Goal: Find specific page/section: Find specific page/section

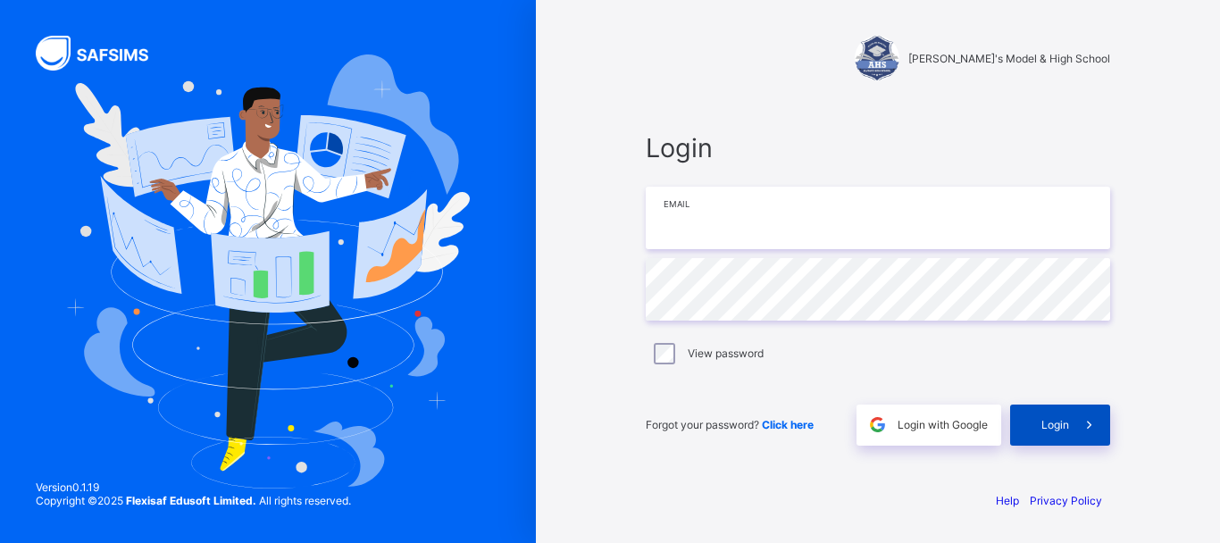
type input "**********"
click at [907, 423] on span "Login" at bounding box center [1055, 424] width 28 height 13
click at [907, 423] on div "Login" at bounding box center [1060, 424] width 100 height 41
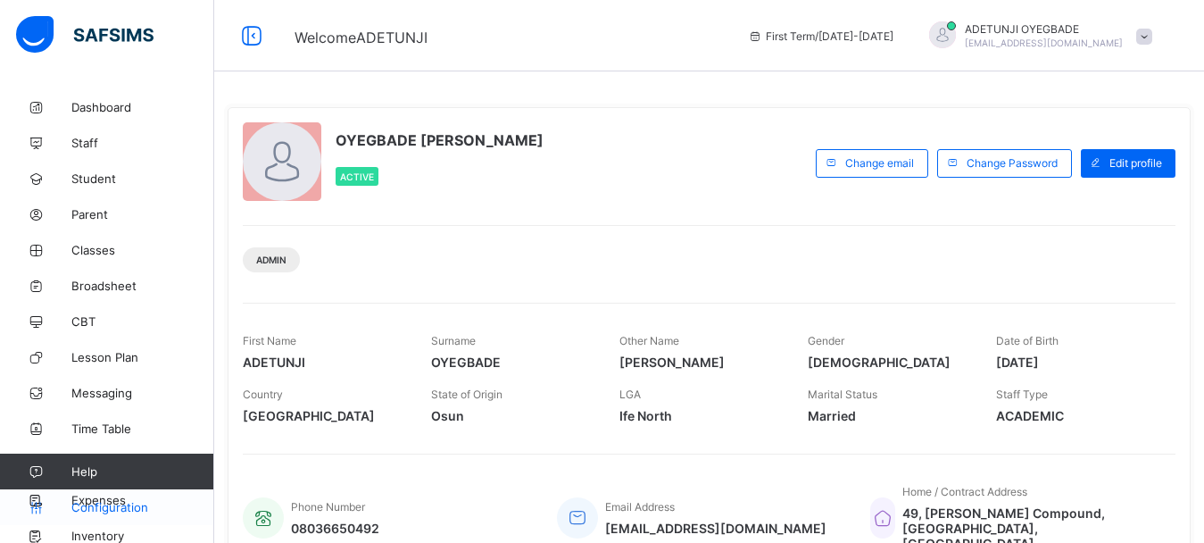
click at [116, 496] on link "Configuration" at bounding box center [106, 507] width 213 height 36
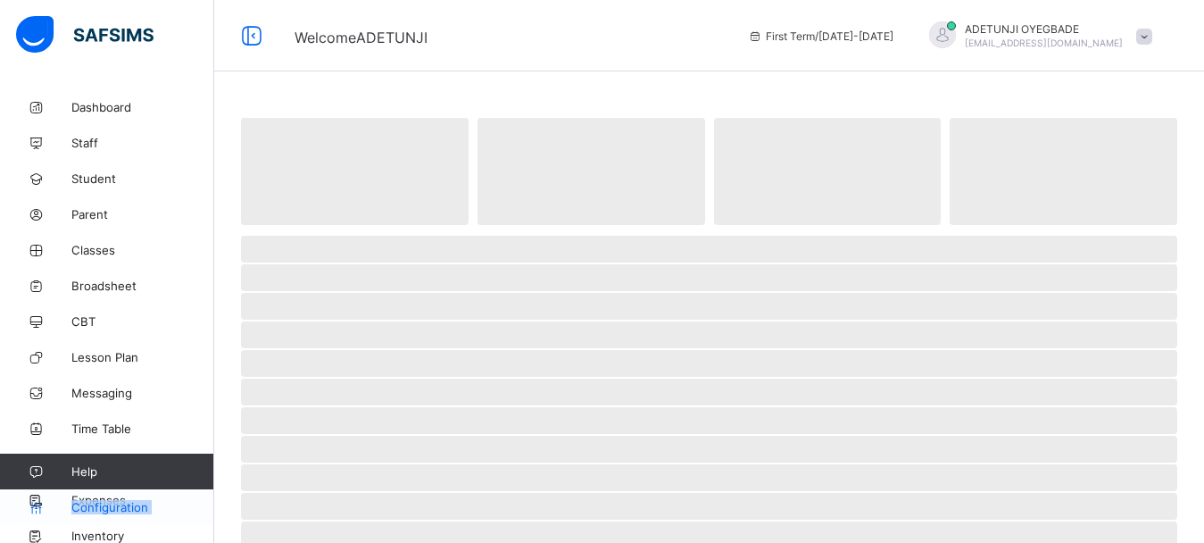
click at [116, 496] on link "Configuration" at bounding box center [106, 507] width 213 height 36
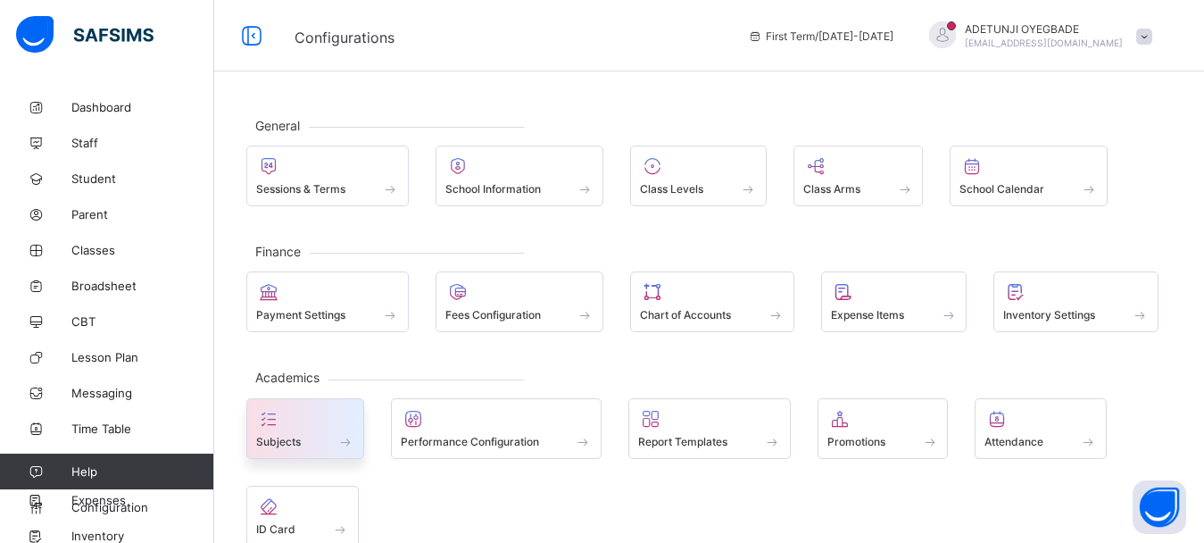
click at [305, 427] on div at bounding box center [305, 418] width 98 height 21
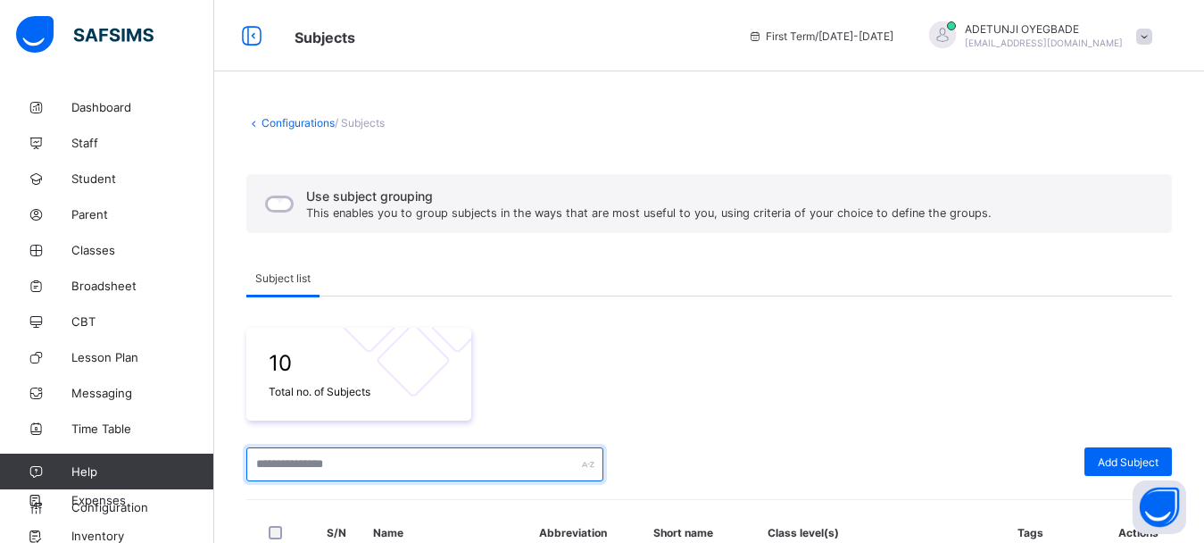
click at [415, 478] on input "text" at bounding box center [424, 464] width 357 height 34
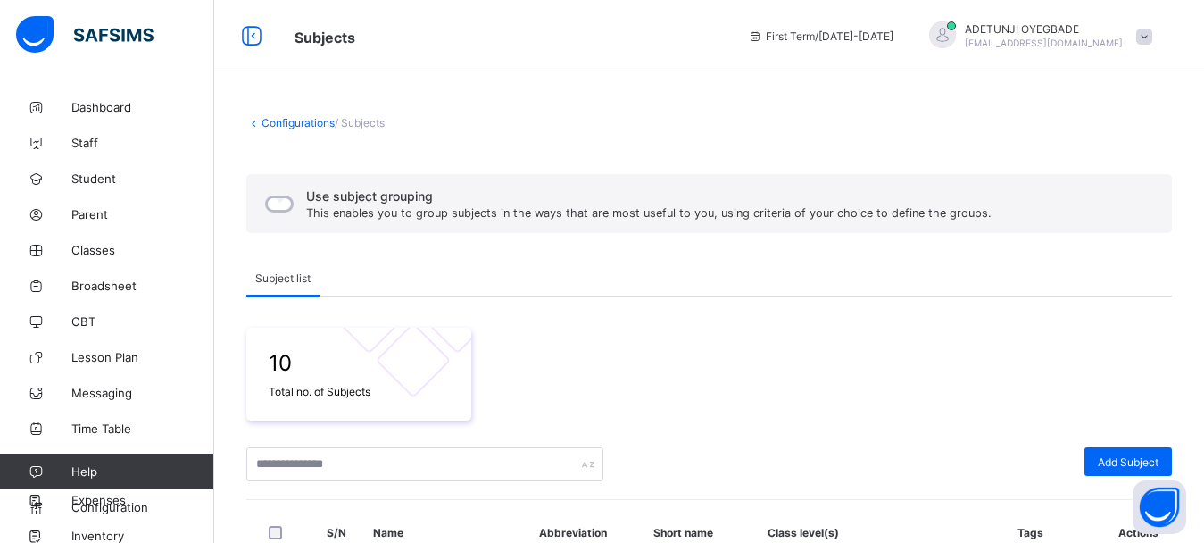
click at [881, 447] on div at bounding box center [844, 464] width 463 height 34
click at [907, 466] on span "Add Subject" at bounding box center [1128, 461] width 61 height 13
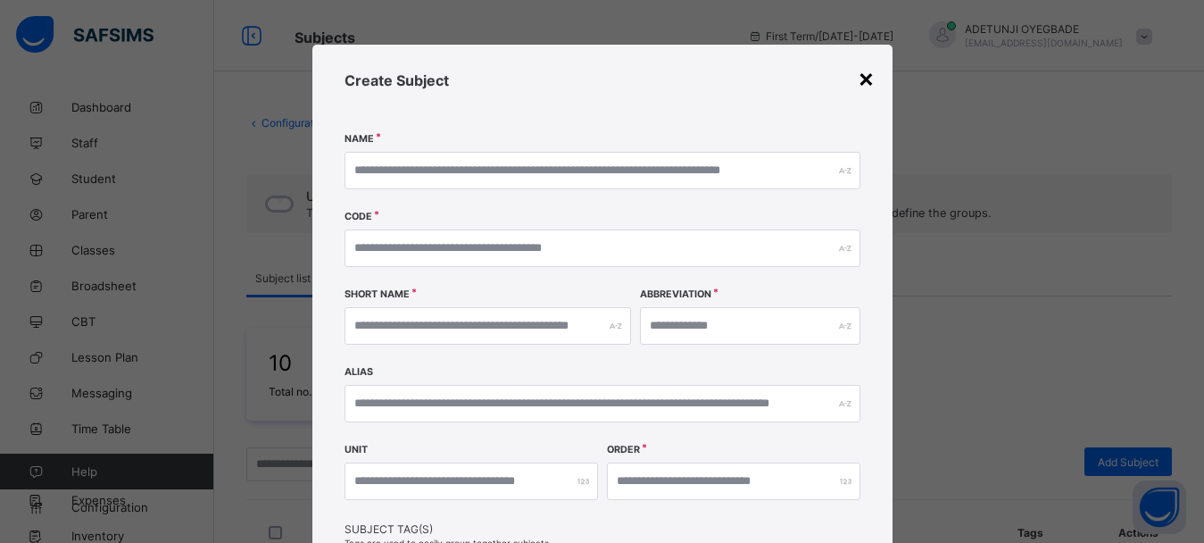
click at [867, 79] on div "×" at bounding box center [866, 78] width 17 height 30
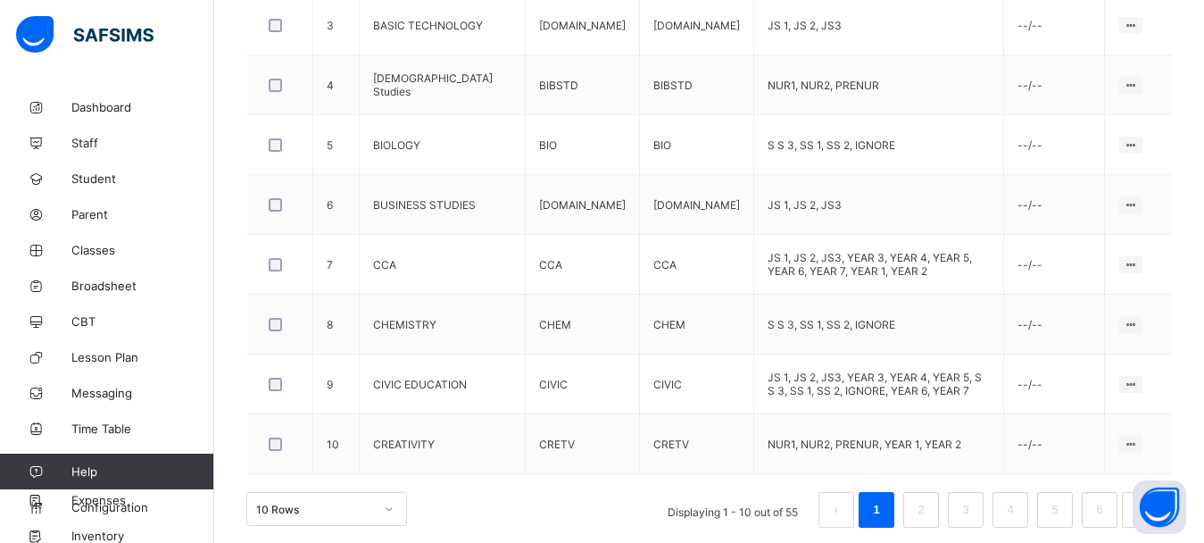
scroll to position [701, 0]
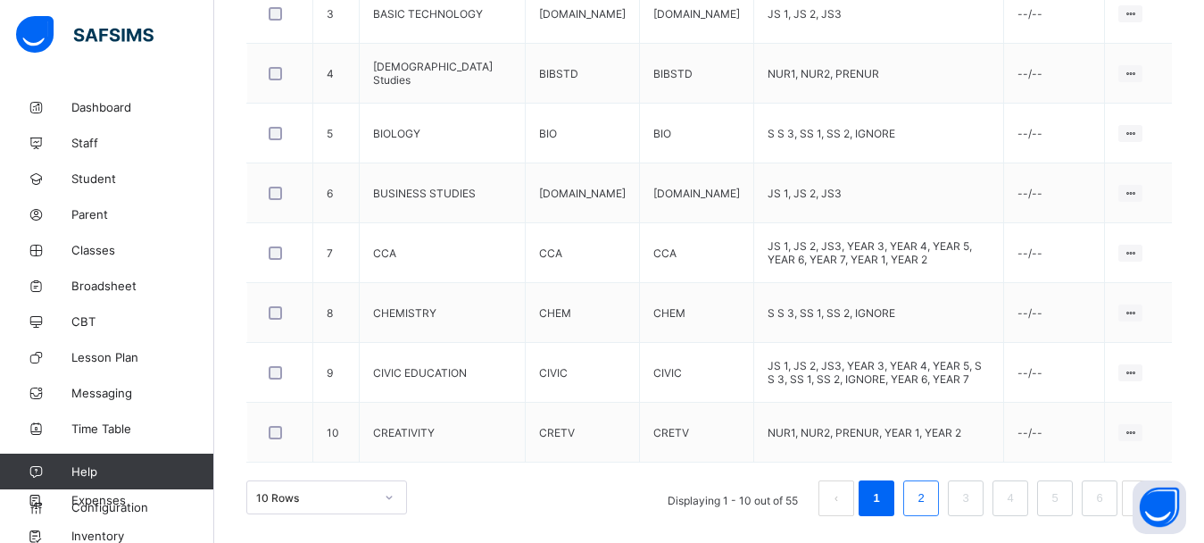
click at [907, 492] on link "2" at bounding box center [921, 498] width 17 height 23
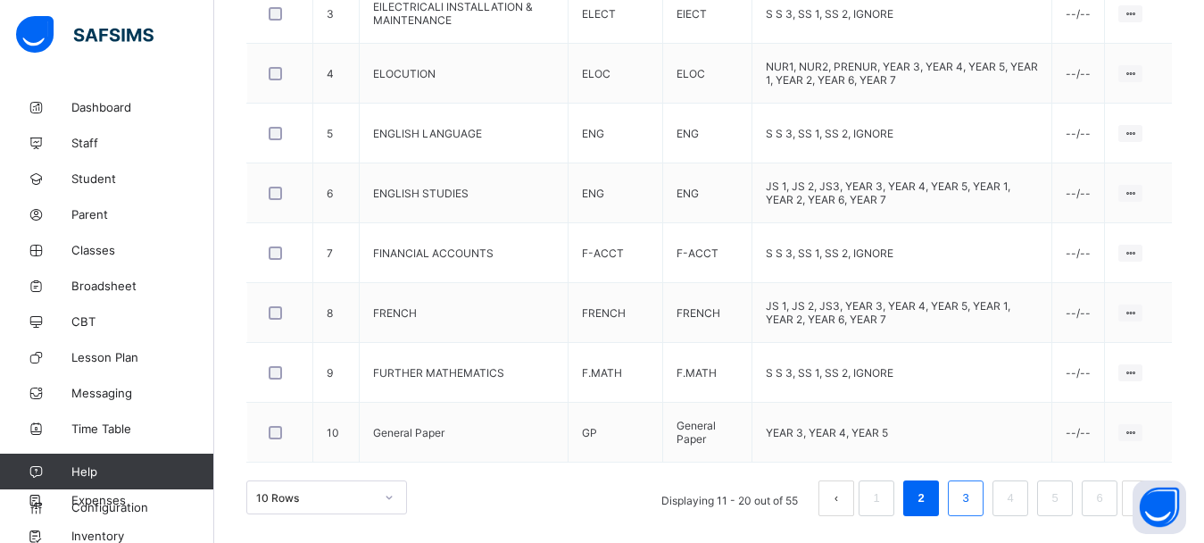
click at [907, 489] on link "3" at bounding box center [965, 498] width 17 height 23
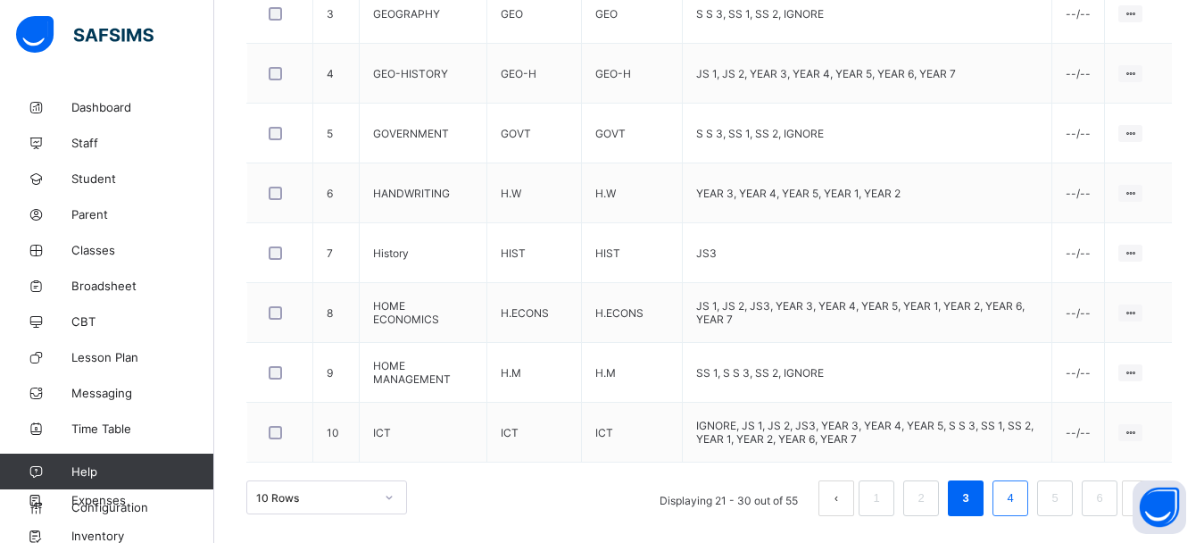
click at [907, 497] on li "4" at bounding box center [1011, 498] width 36 height 36
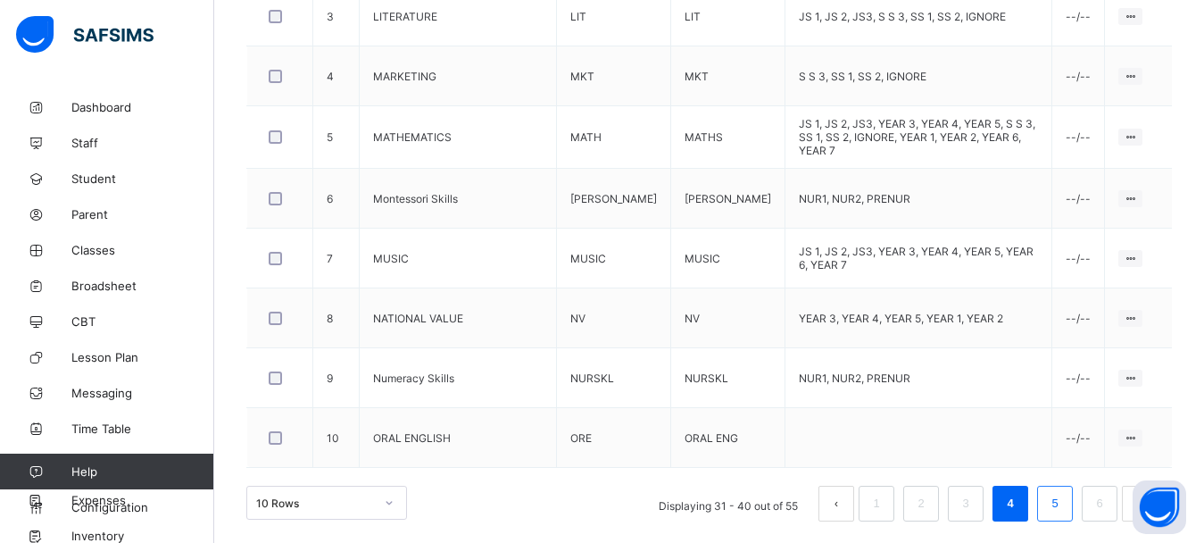
click at [907, 494] on link "5" at bounding box center [1054, 503] width 17 height 23
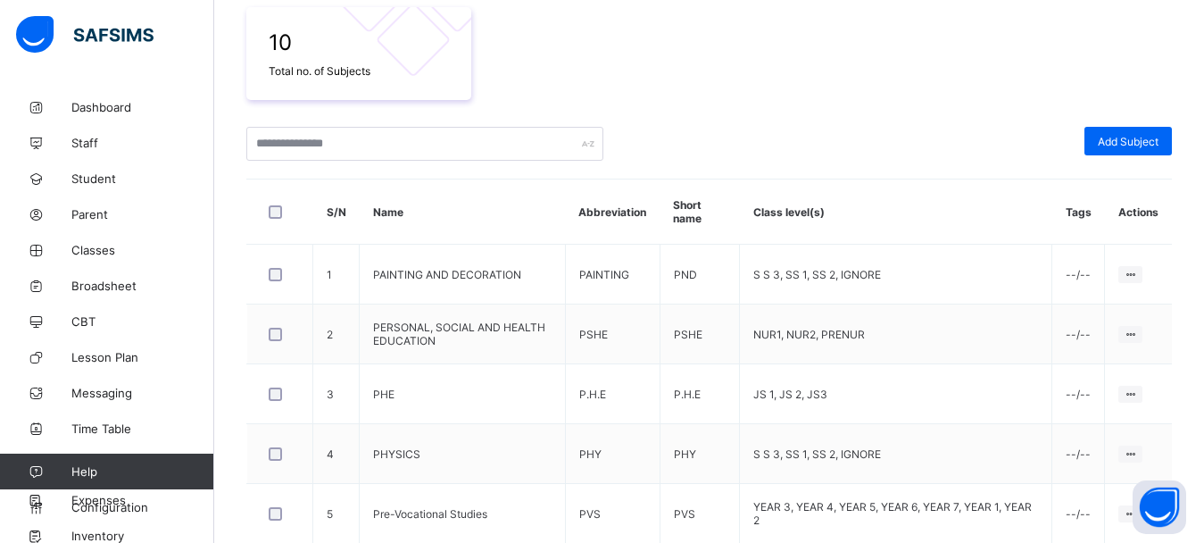
scroll to position [701, 0]
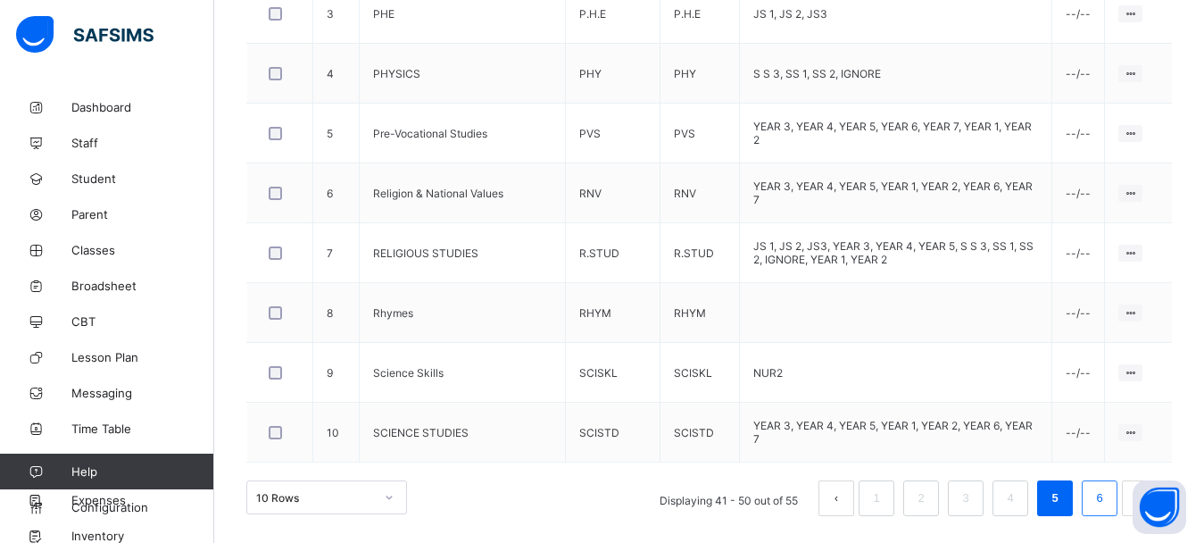
click at [907, 500] on li "6" at bounding box center [1100, 498] width 36 height 36
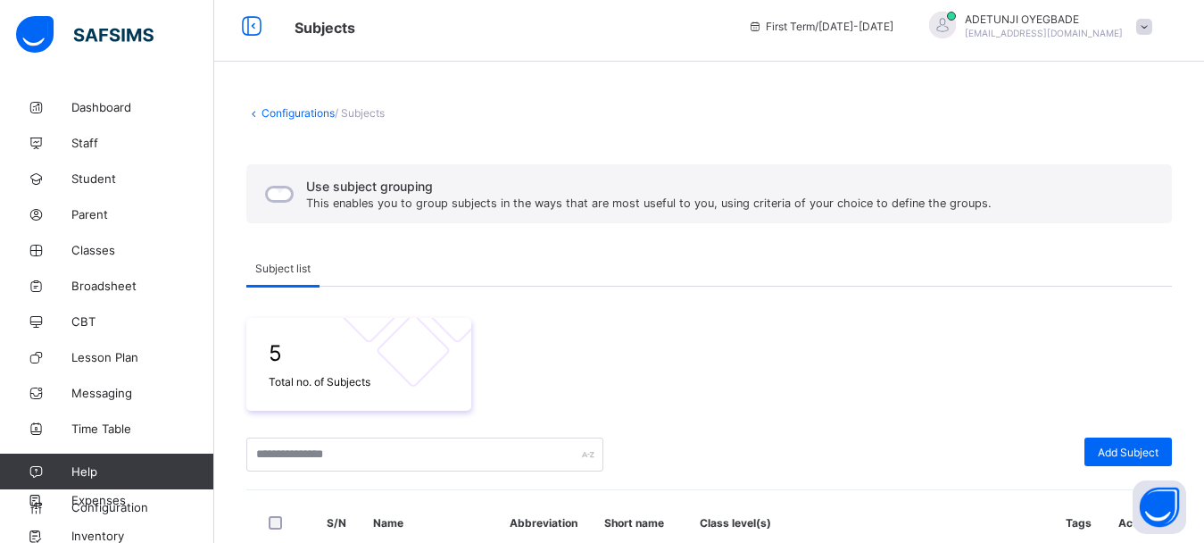
scroll to position [8, 0]
click at [375, 113] on span "/ Subjects" at bounding box center [360, 114] width 50 height 13
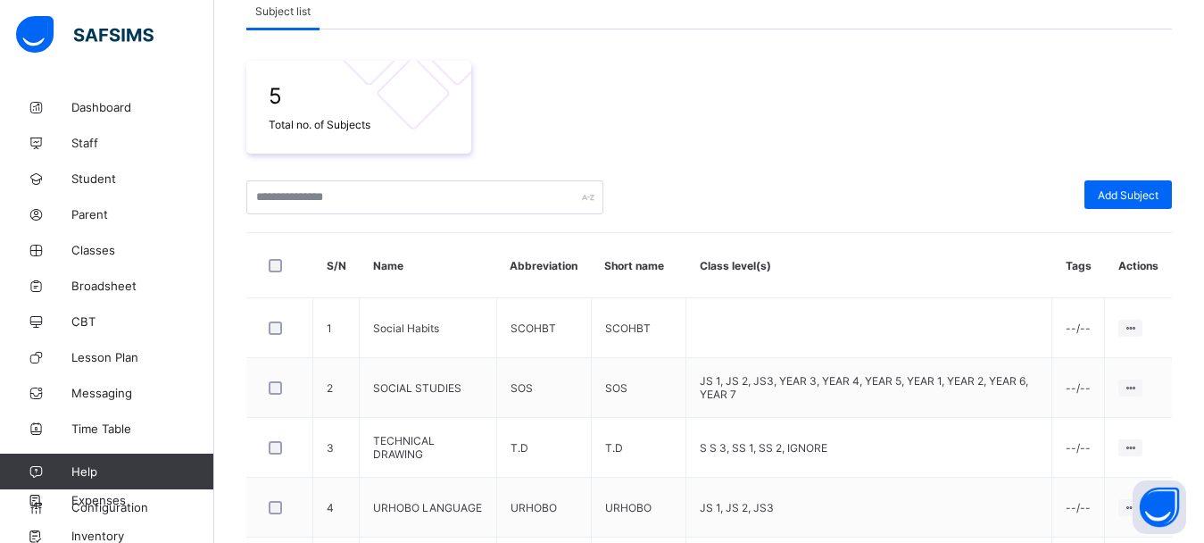
scroll to position [402, 0]
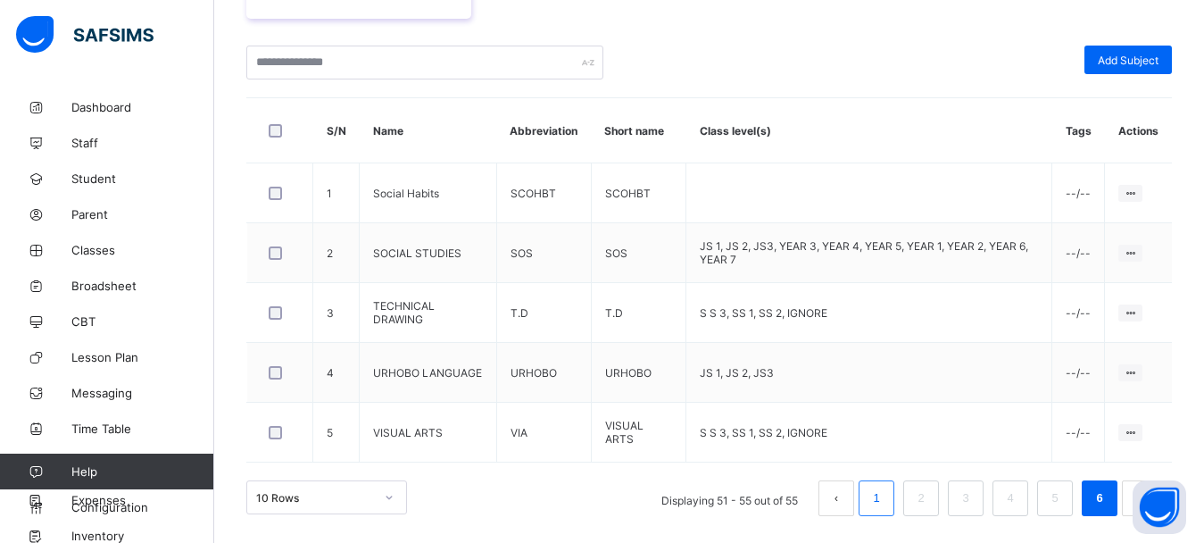
click at [878, 504] on li "1" at bounding box center [877, 498] width 36 height 36
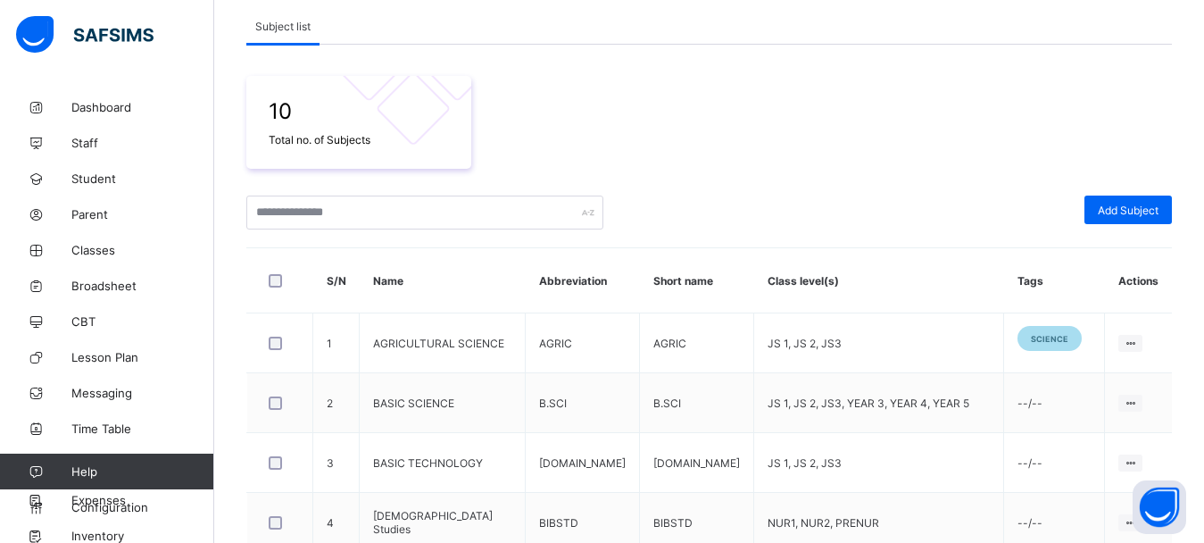
scroll to position [250, 0]
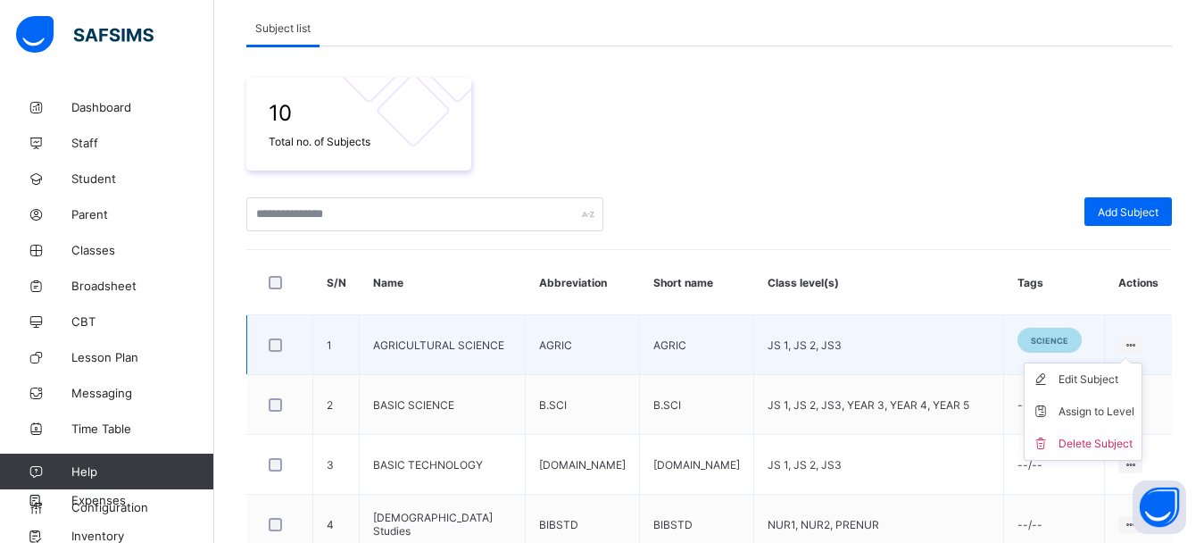
click at [907, 363] on ul "Edit Subject Assign to Level Delete Subject" at bounding box center [1083, 412] width 119 height 98
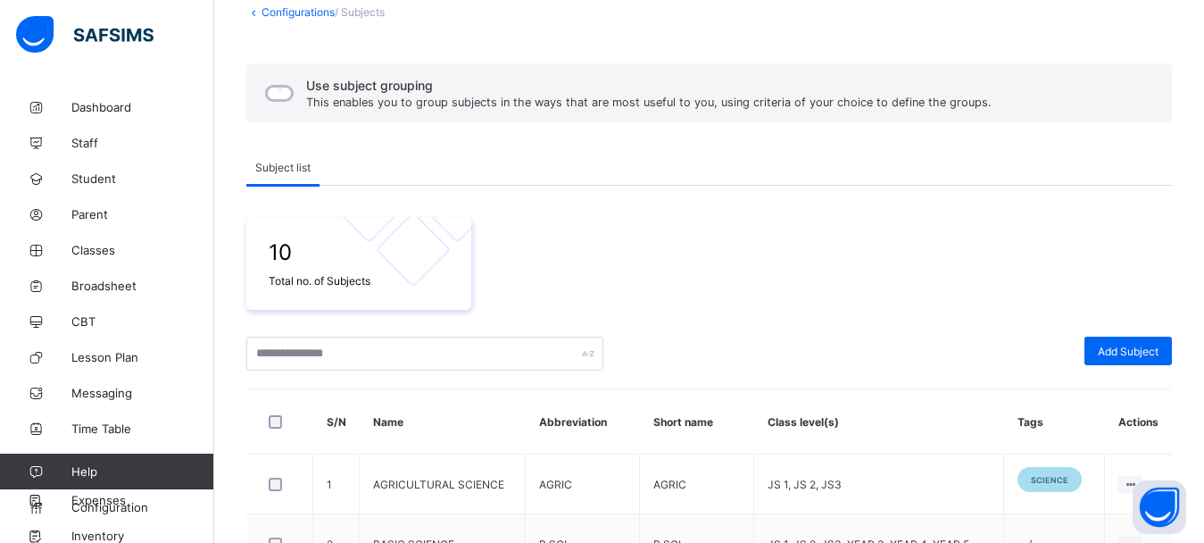
scroll to position [104, 0]
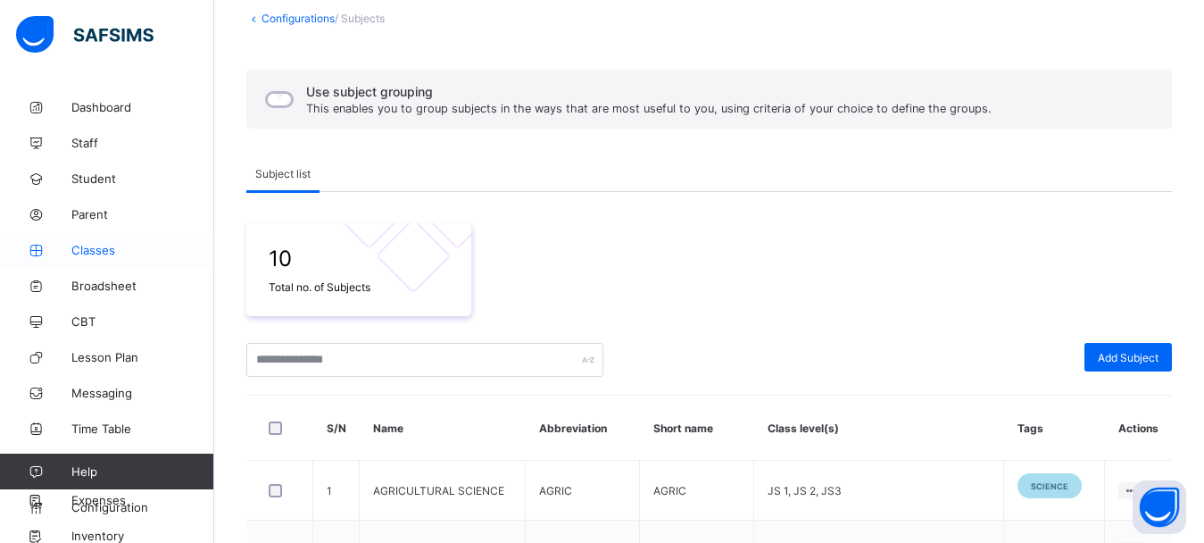
click at [107, 249] on span "Classes" at bounding box center [142, 250] width 143 height 14
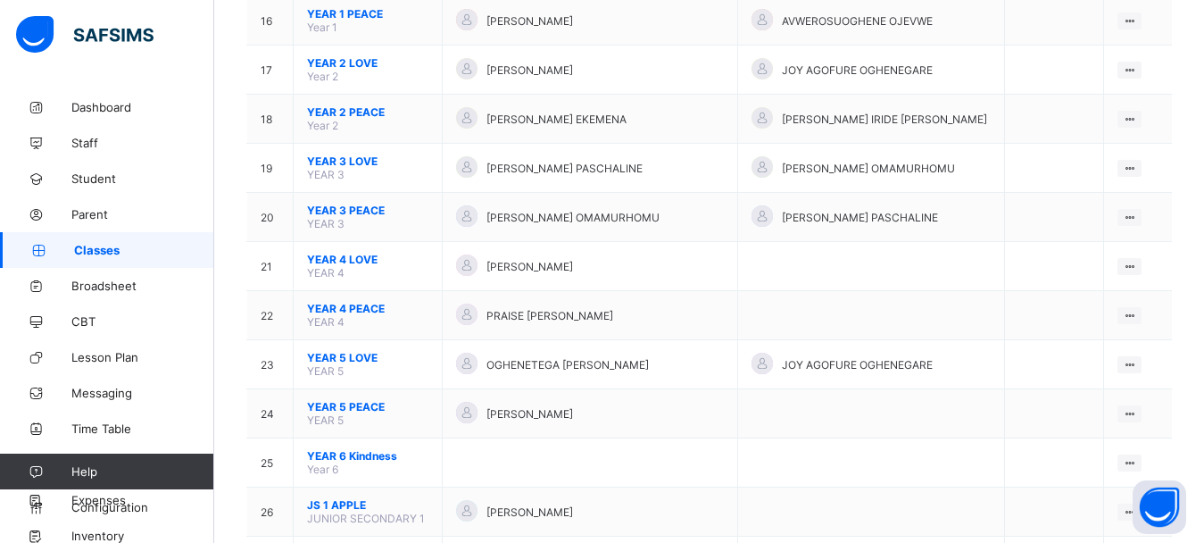
scroll to position [1425, 0]
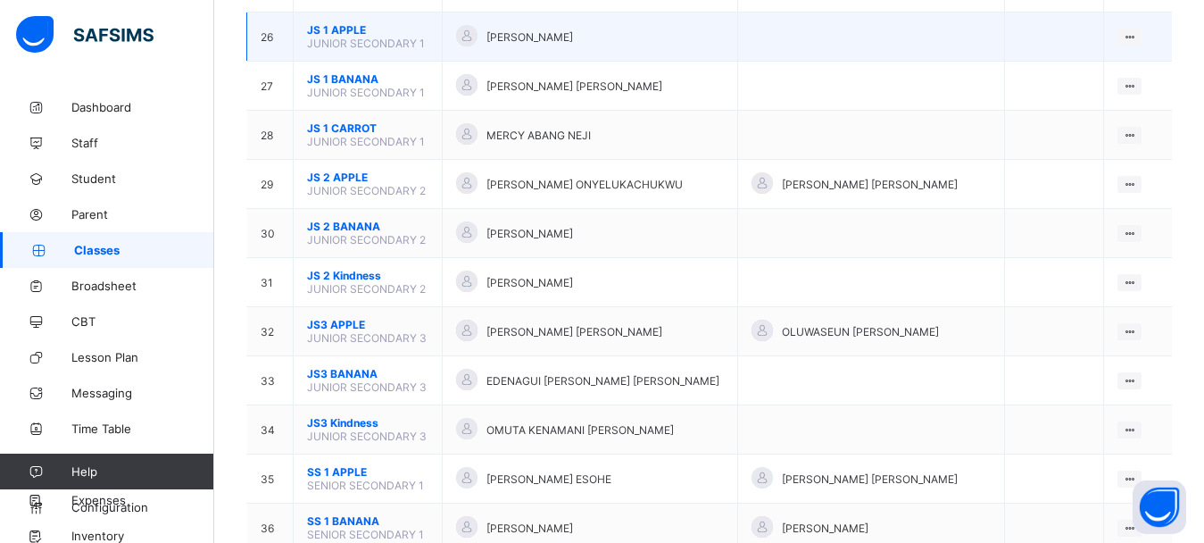
click at [311, 46] on span "JUNIOR SECONDARY 1" at bounding box center [366, 43] width 118 height 13
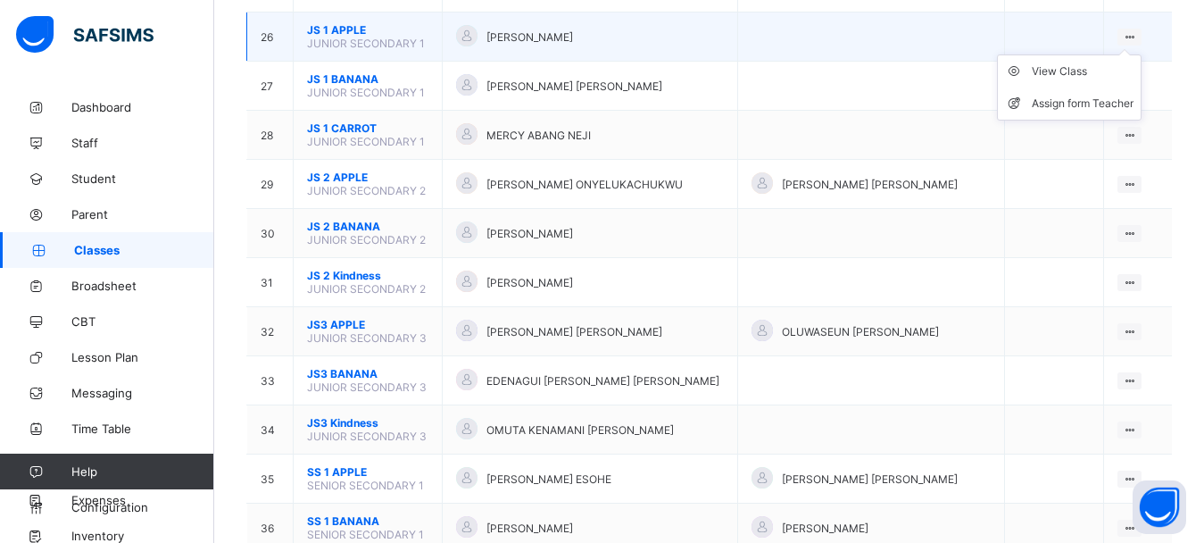
click at [907, 54] on ul "View Class Assign form Teacher" at bounding box center [1069, 87] width 145 height 66
click at [907, 65] on div "View Class" at bounding box center [1083, 72] width 102 height 18
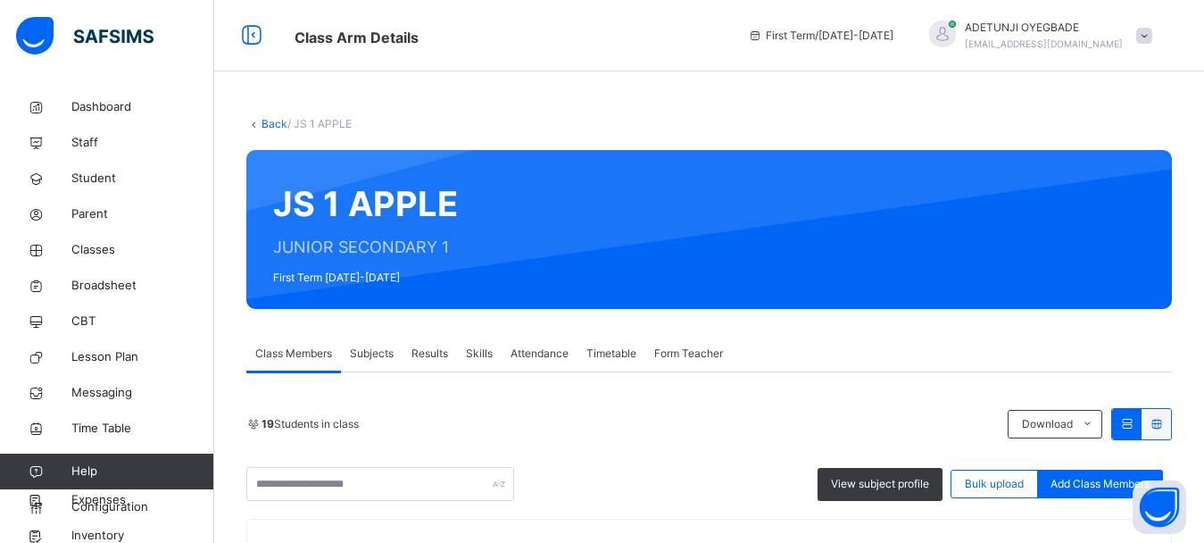
click at [393, 361] on span "Subjects" at bounding box center [372, 354] width 44 height 16
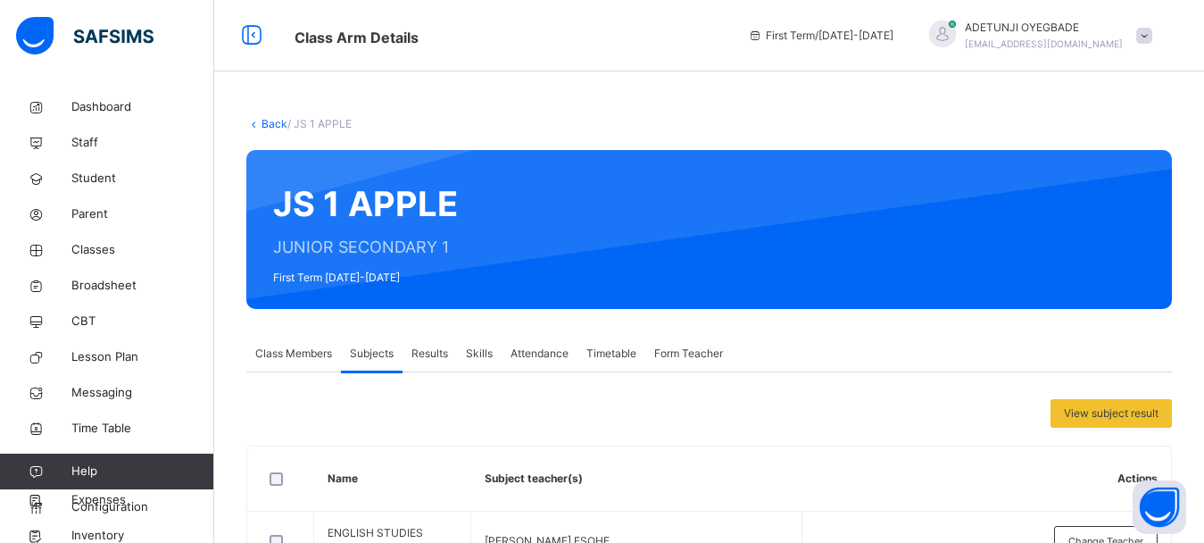
click at [439, 356] on span "Results" at bounding box center [430, 354] width 37 height 16
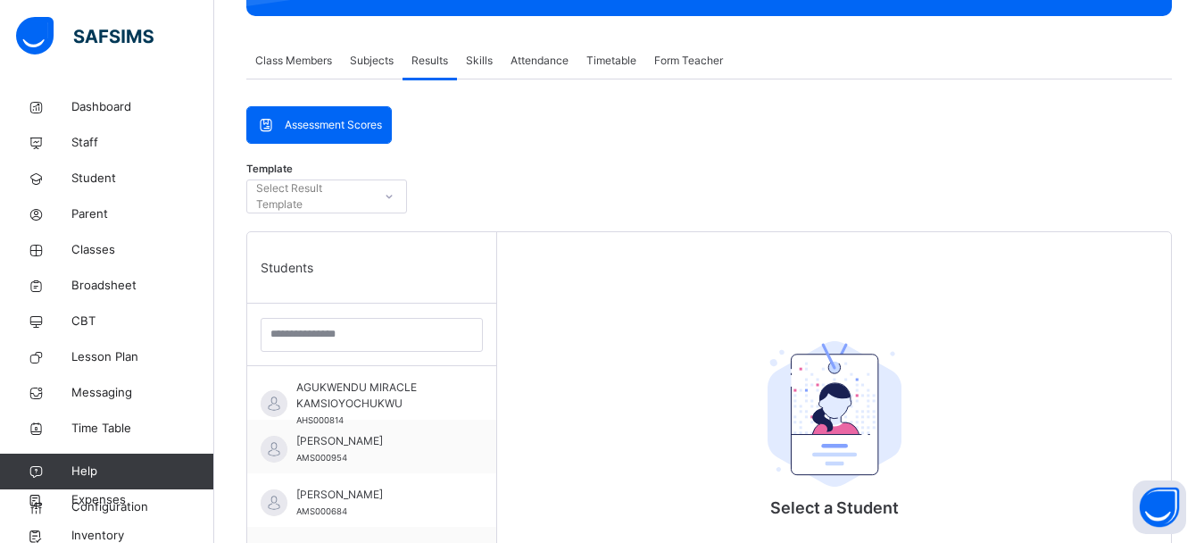
scroll to position [291, 0]
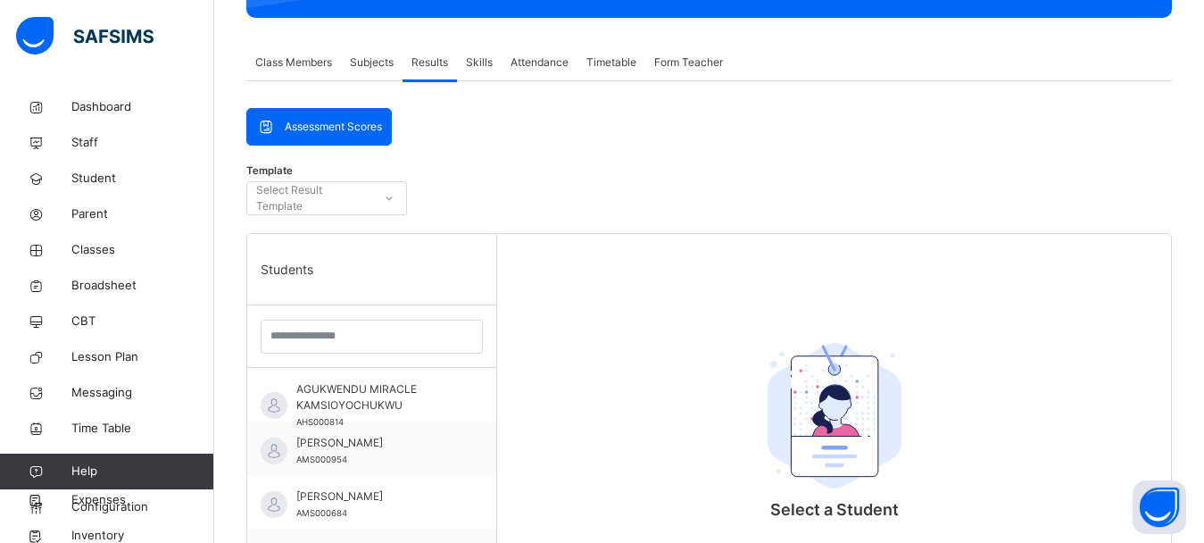
click at [391, 198] on icon at bounding box center [390, 198] width 6 height 4
click at [391, 198] on icon at bounding box center [389, 198] width 11 height 18
click at [385, 197] on icon at bounding box center [389, 198] width 11 height 18
click at [368, 336] on input "search" at bounding box center [372, 337] width 222 height 34
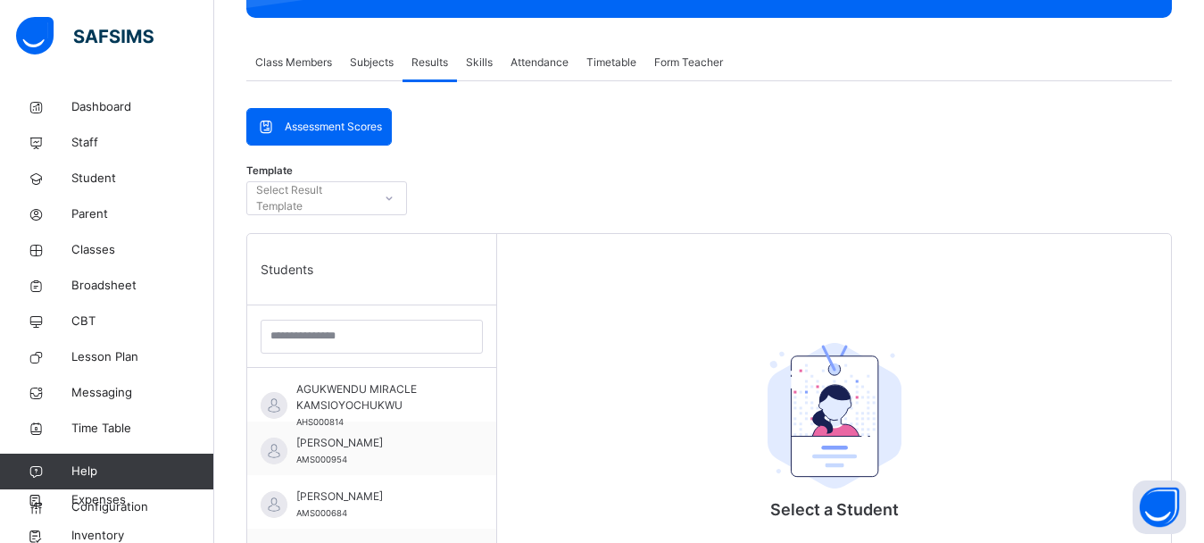
click at [390, 276] on div "Students" at bounding box center [371, 269] width 249 height 71
click at [371, 128] on span "Assessment Scores" at bounding box center [333, 127] width 97 height 16
click at [482, 64] on span "Skills" at bounding box center [479, 62] width 27 height 16
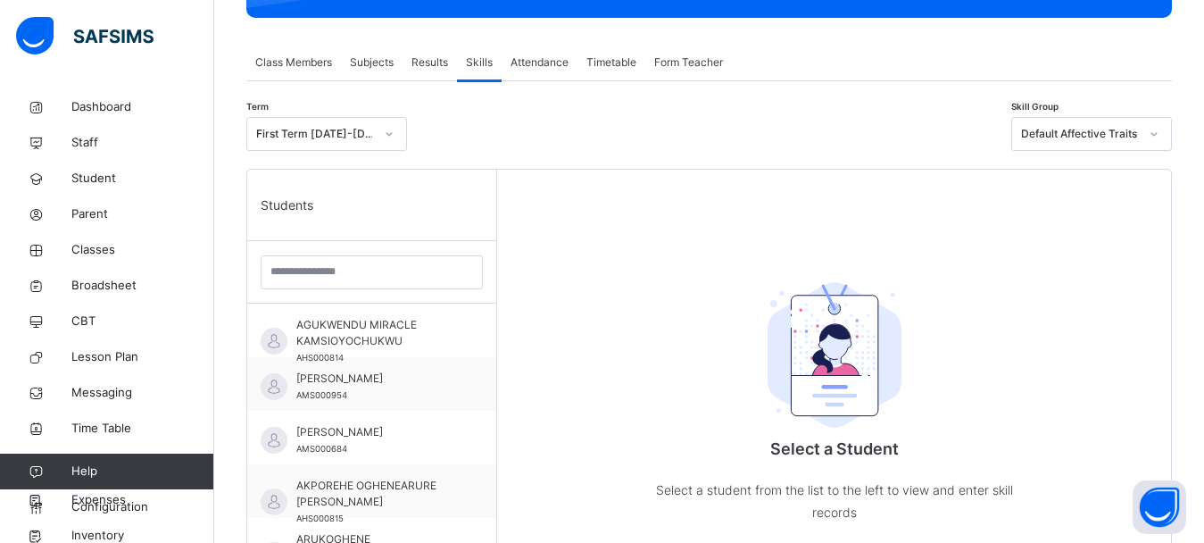
click at [907, 131] on icon at bounding box center [1154, 134] width 11 height 18
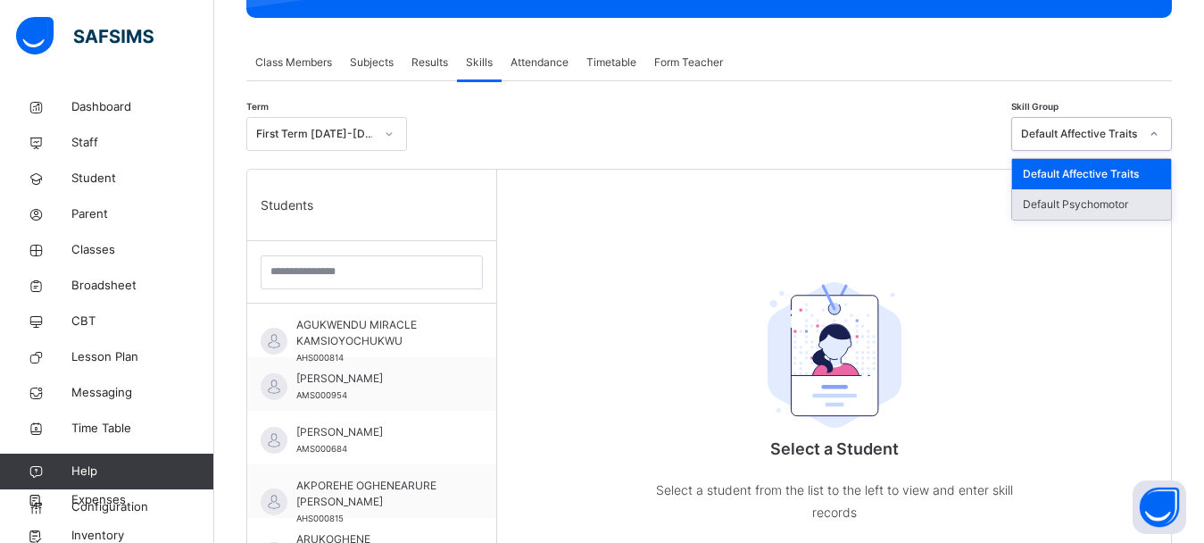
click at [907, 196] on div "Default Psychomotor" at bounding box center [1092, 204] width 159 height 30
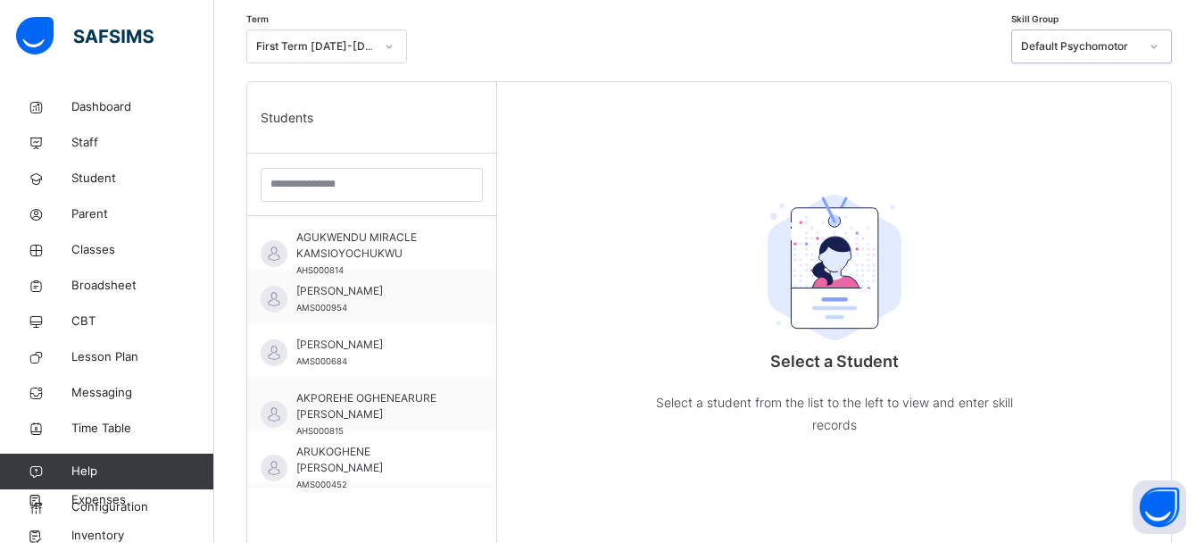
scroll to position [0, 0]
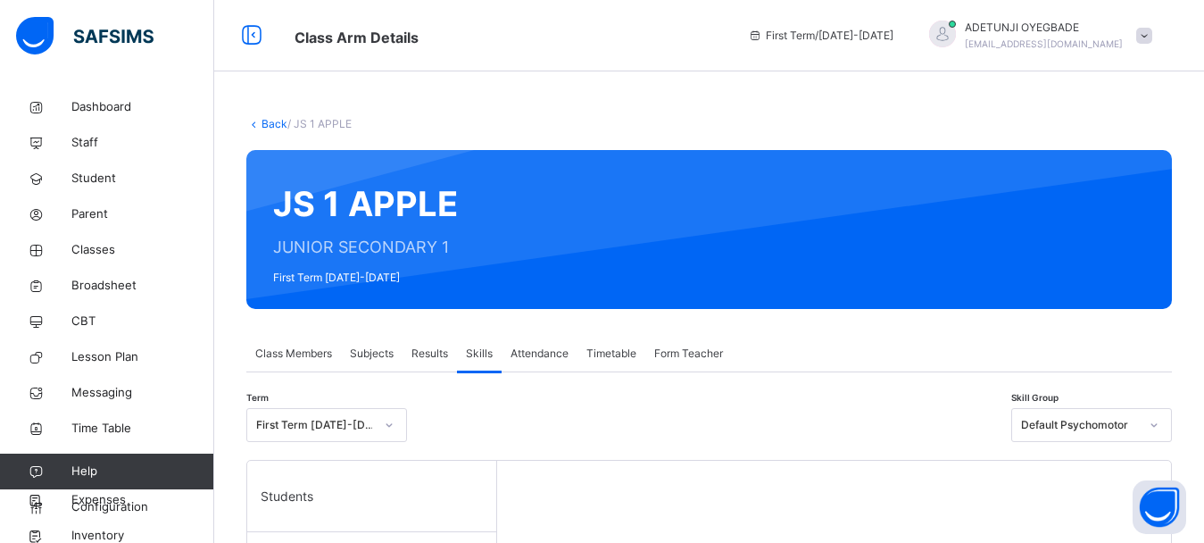
click at [537, 356] on span "Attendance" at bounding box center [540, 354] width 58 height 16
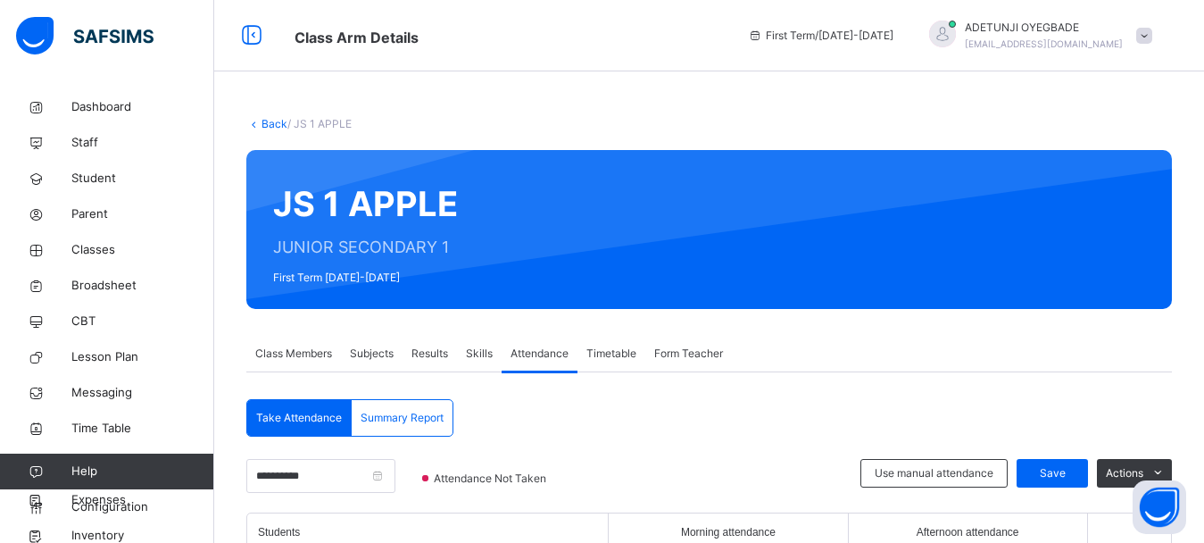
click at [683, 358] on span "Form Teacher" at bounding box center [688, 354] width 69 height 16
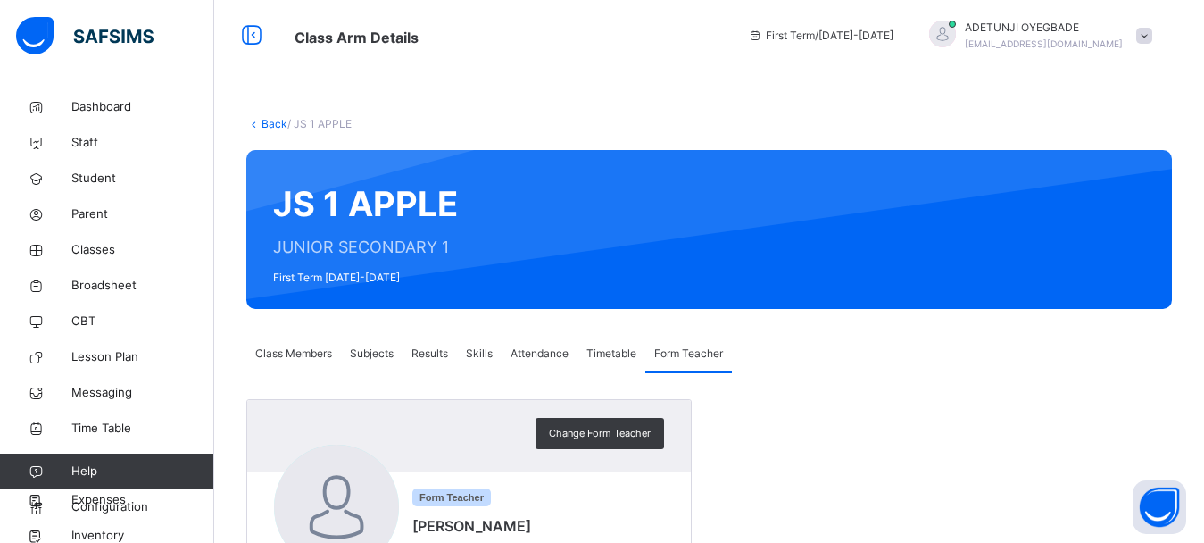
click at [622, 350] on span "Timetable" at bounding box center [612, 354] width 50 height 16
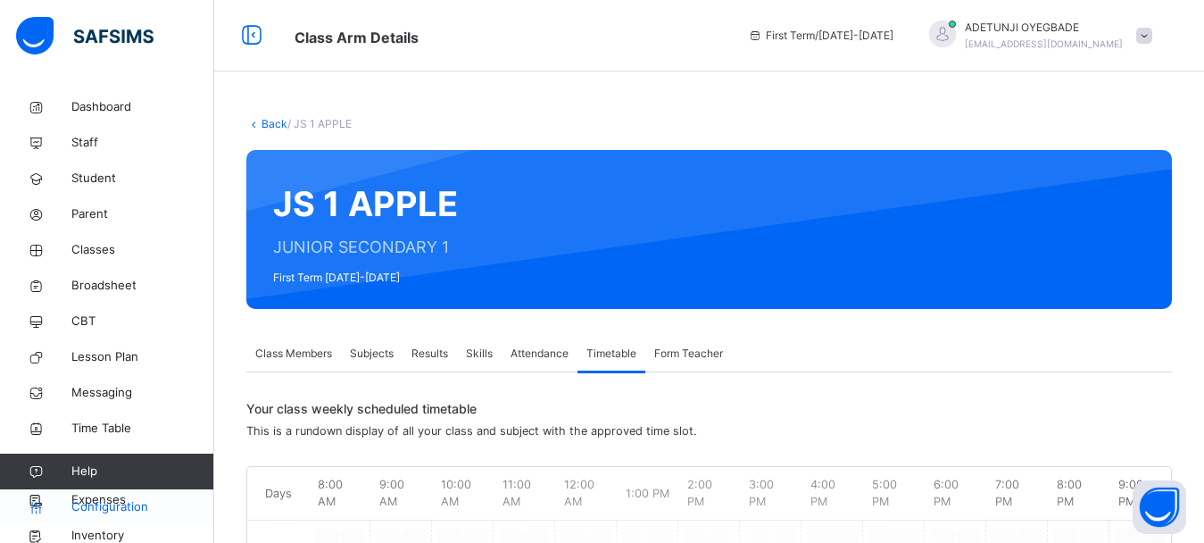
click at [210, 504] on span "Configuration" at bounding box center [142, 507] width 142 height 18
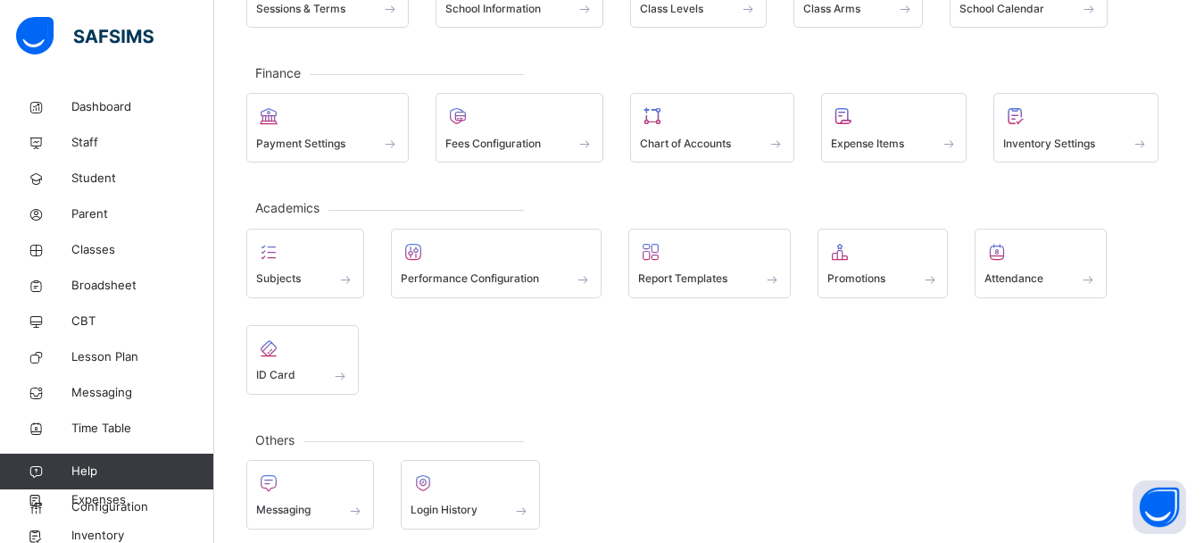
scroll to position [201, 0]
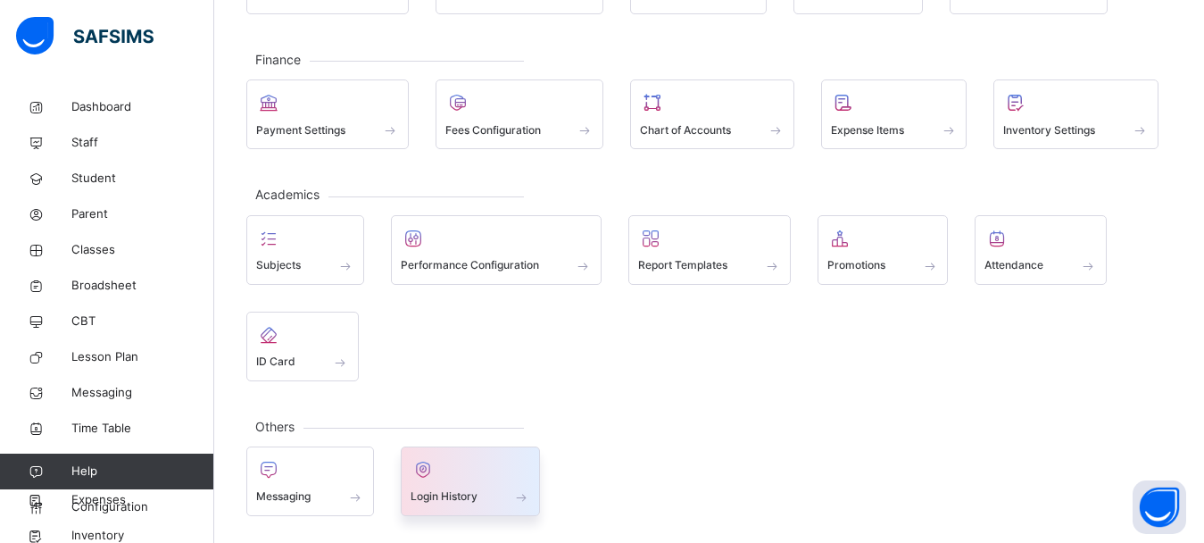
click at [479, 468] on div at bounding box center [471, 469] width 121 height 27
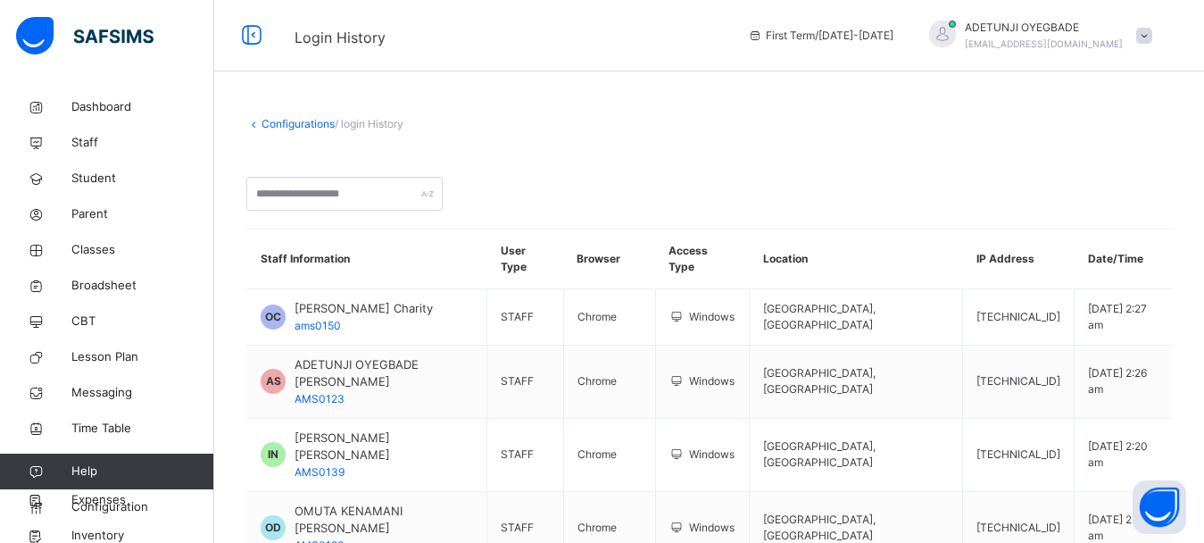
click at [279, 129] on link "Configurations" at bounding box center [298, 123] width 73 height 13
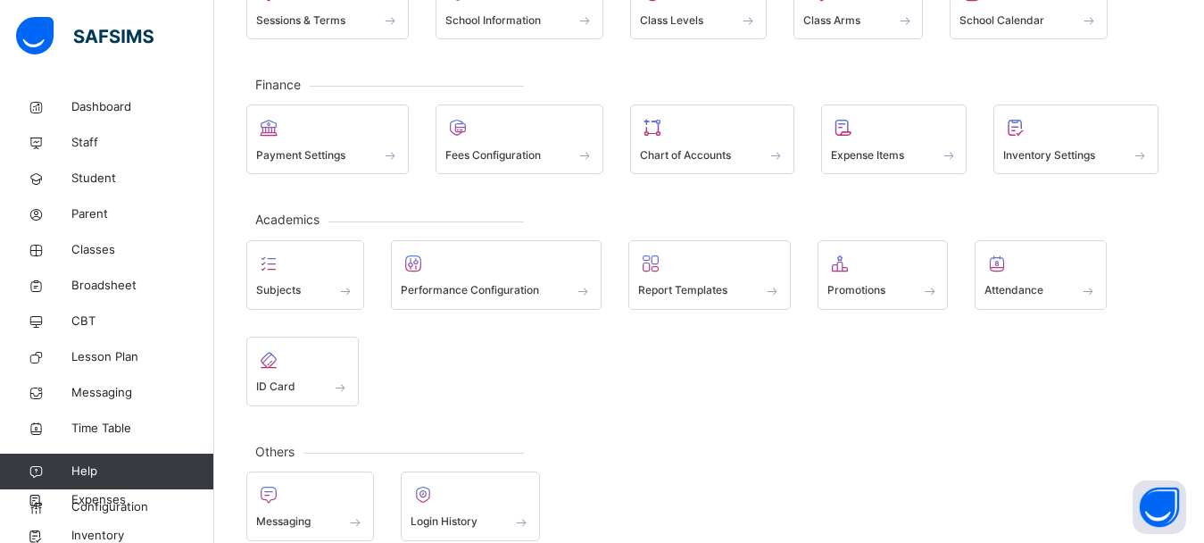
scroll to position [201, 0]
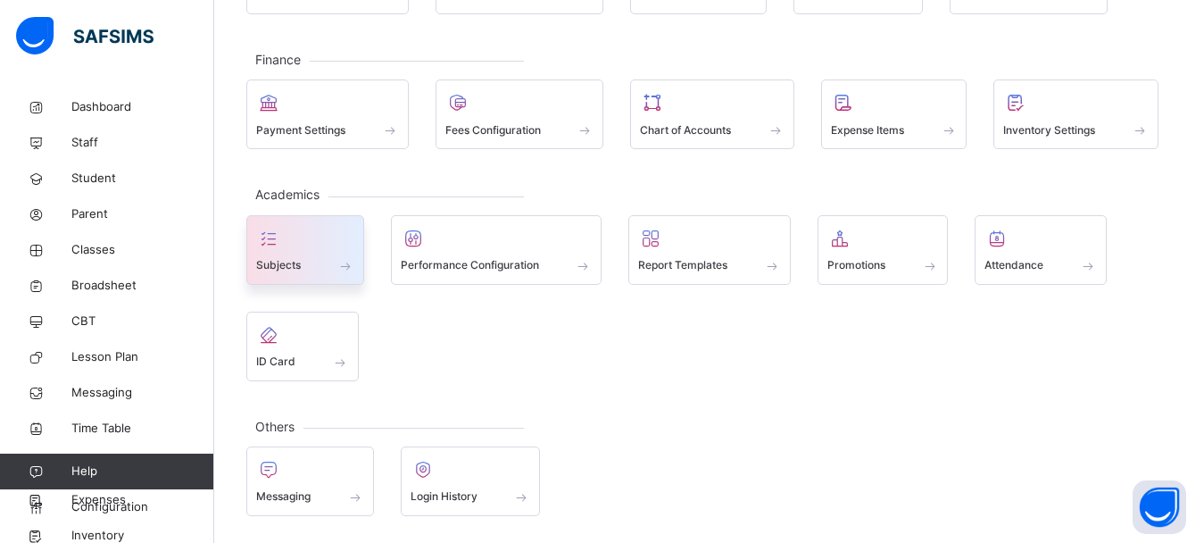
click at [328, 280] on div "Subjects" at bounding box center [305, 250] width 118 height 70
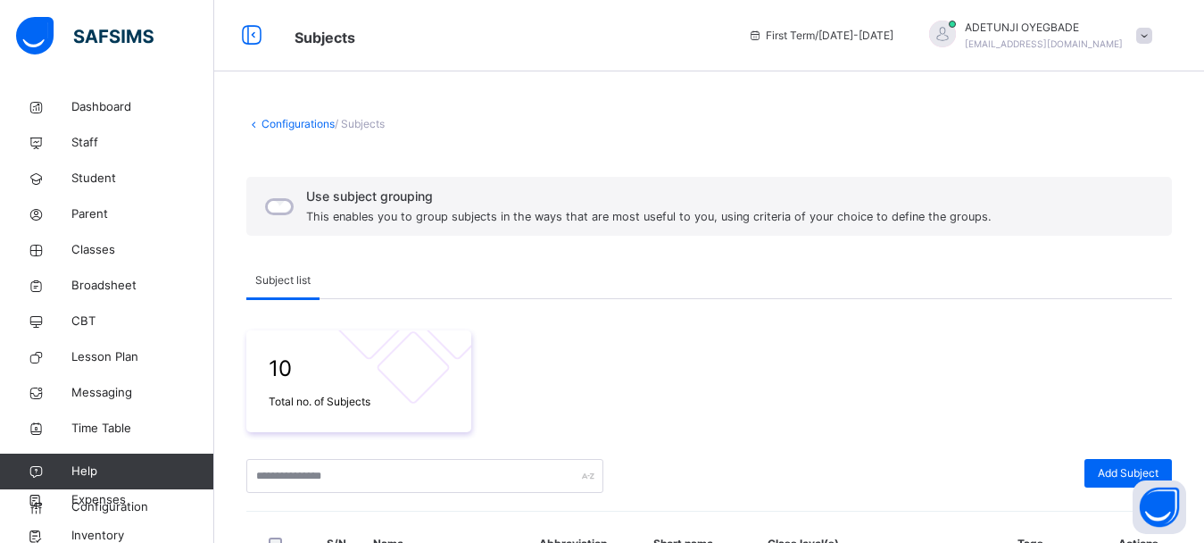
scroll to position [475, 0]
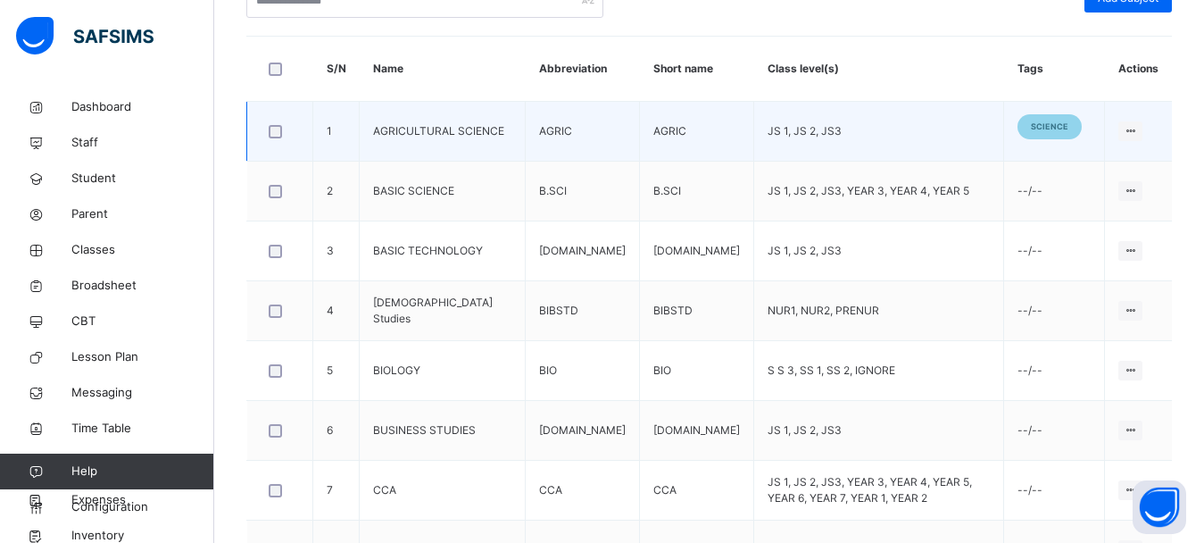
click at [907, 123] on span "science" at bounding box center [1050, 127] width 38 height 13
click at [907, 128] on icon at bounding box center [1130, 130] width 15 height 13
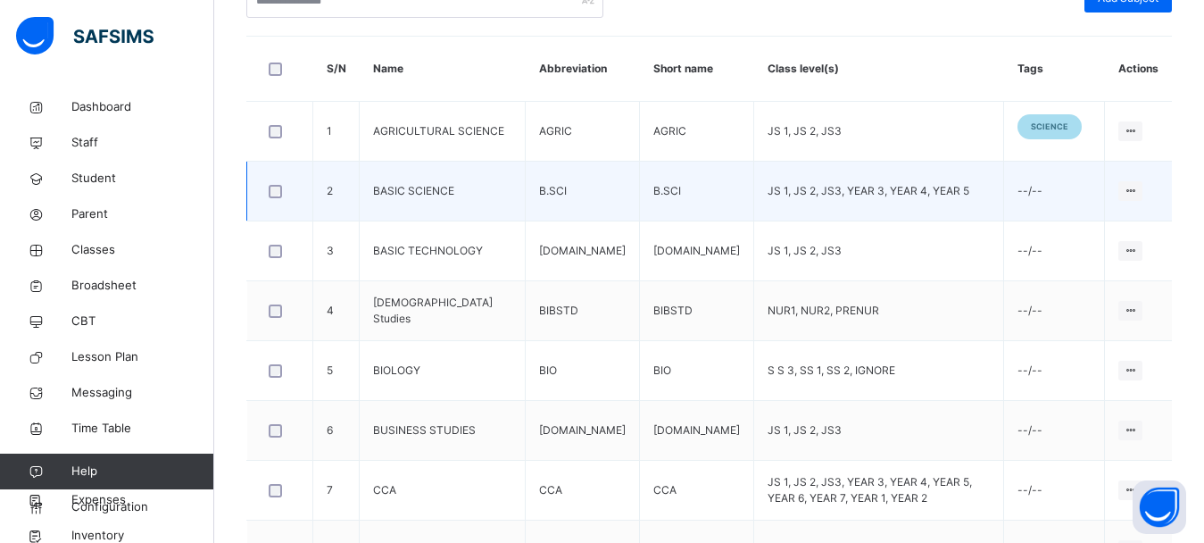
click at [907, 185] on td "Edit Subject Assign to Level Delete Subject" at bounding box center [1138, 192] width 67 height 60
click at [907, 227] on div "Edit Subject" at bounding box center [1097, 227] width 76 height 18
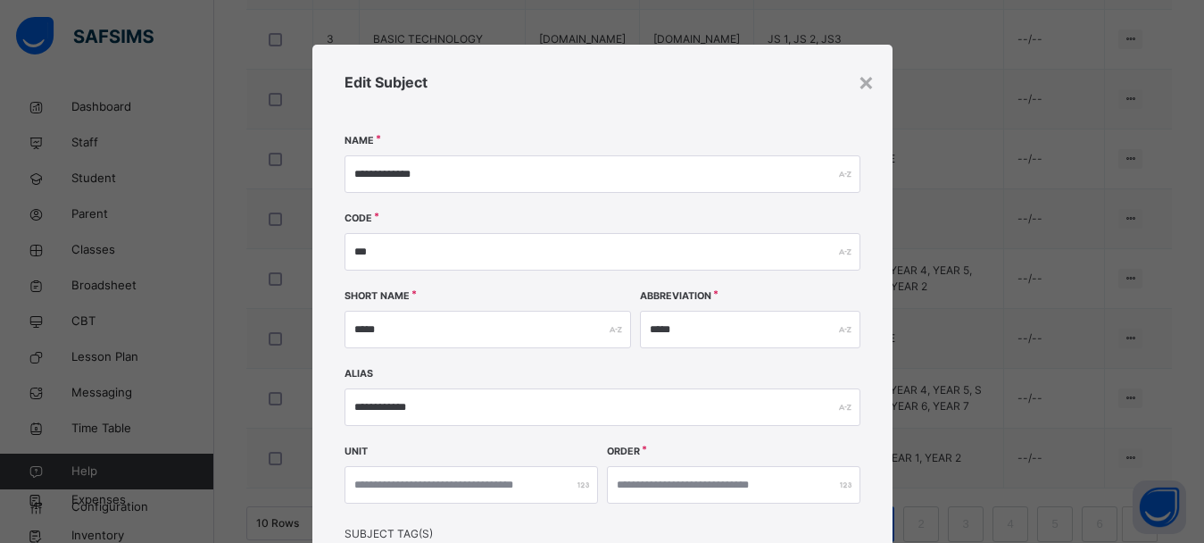
scroll to position [713, 0]
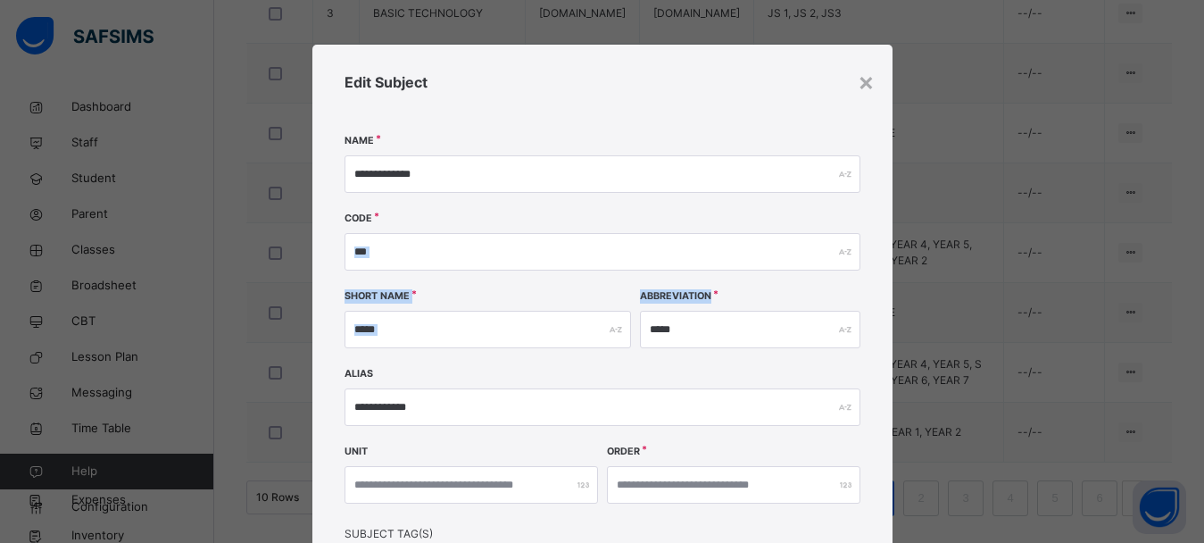
drag, startPoint x: 881, startPoint y: 369, endPoint x: 882, endPoint y: 288, distance: 80.4
click at [882, 288] on div "**********" at bounding box center [603, 388] width 580 height 687
click at [907, 392] on div "**********" at bounding box center [602, 271] width 1204 height 543
drag, startPoint x: 679, startPoint y: 92, endPoint x: 704, endPoint y: 5, distance: 90.1
click at [704, 5] on div "**********" at bounding box center [602, 271] width 1204 height 543
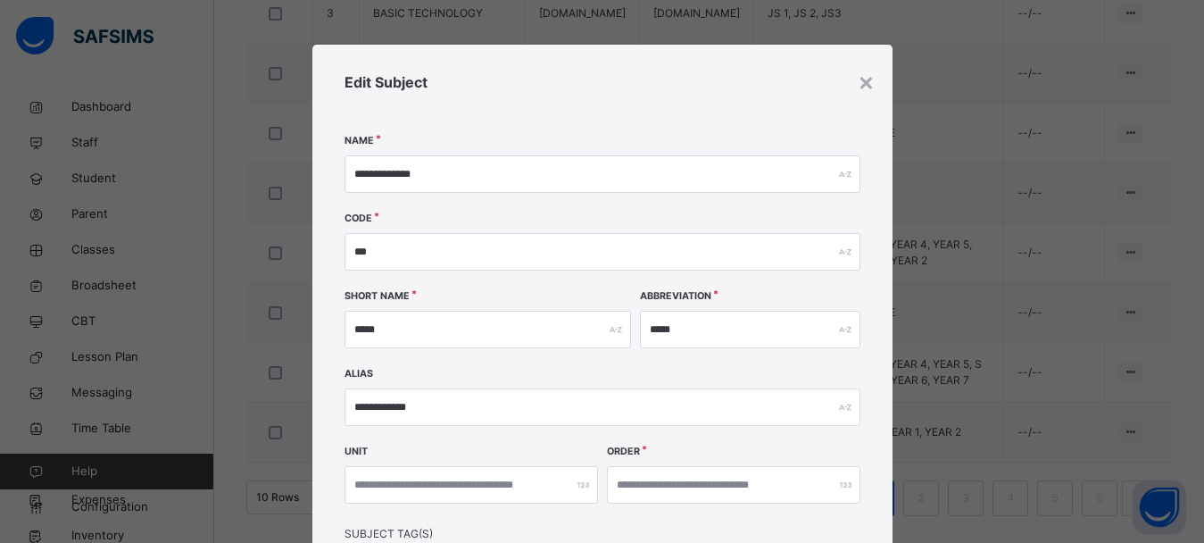
click at [390, 509] on div "**********" at bounding box center [603, 388] width 580 height 687
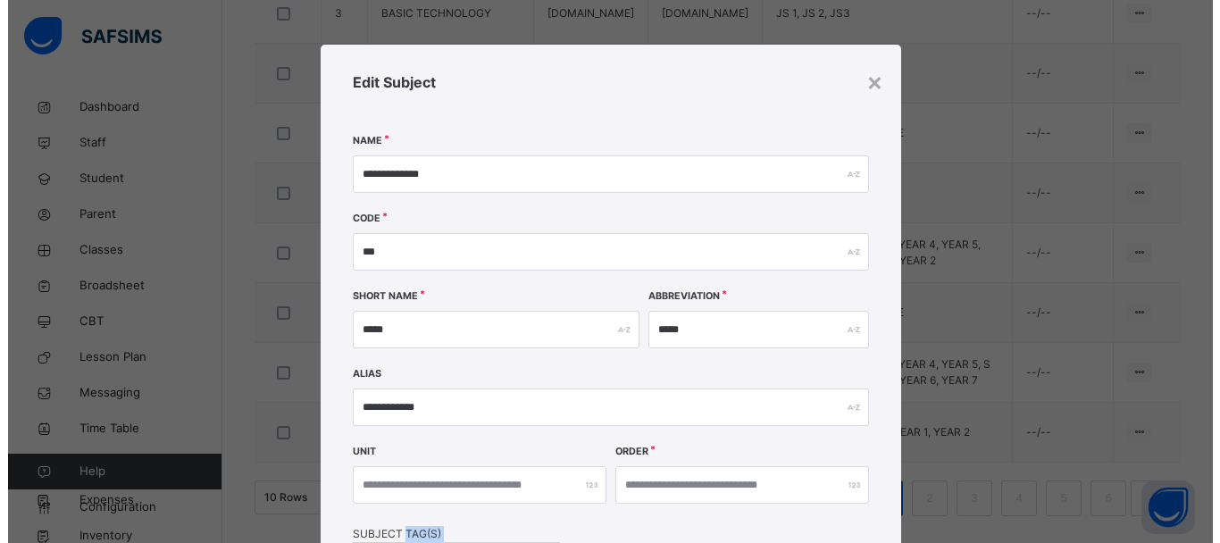
scroll to position [29, 0]
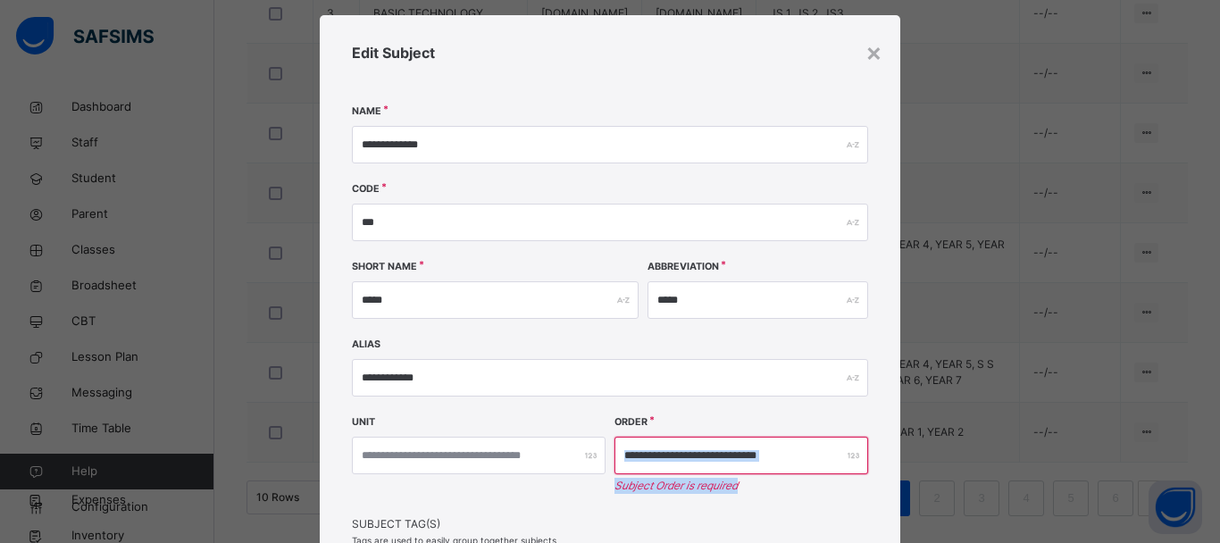
drag, startPoint x: 874, startPoint y: 509, endPoint x: 882, endPoint y: 435, distance: 74.5
click at [882, 435] on div "**********" at bounding box center [610, 368] width 580 height 706
click at [859, 462] on input "number" at bounding box center [741, 456] width 254 height 38
click at [413, 509] on span "Subject Tag(s)" at bounding box center [610, 524] width 516 height 16
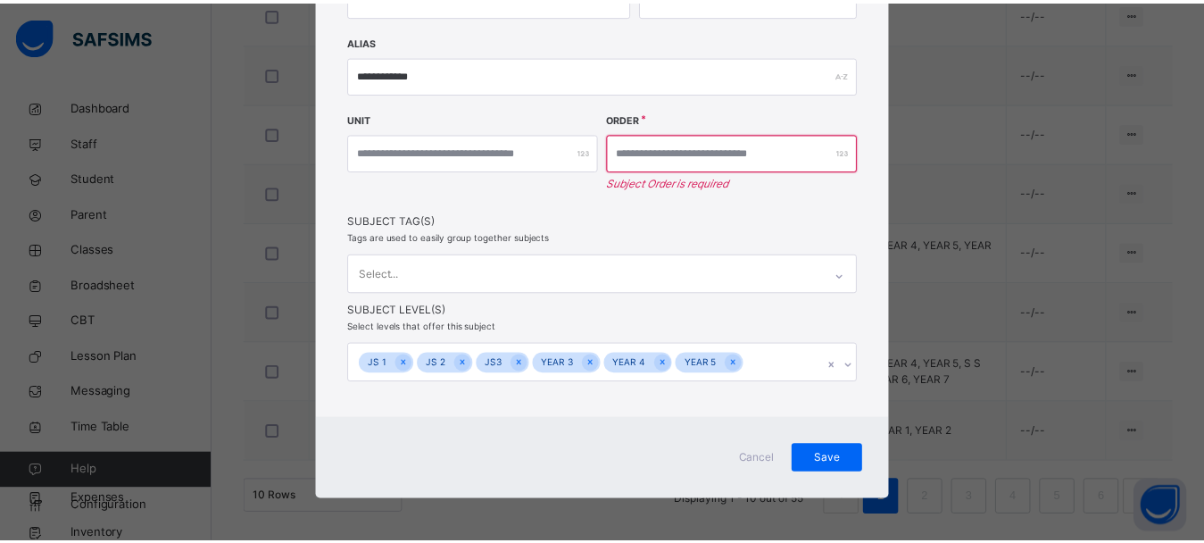
scroll to position [334, 0]
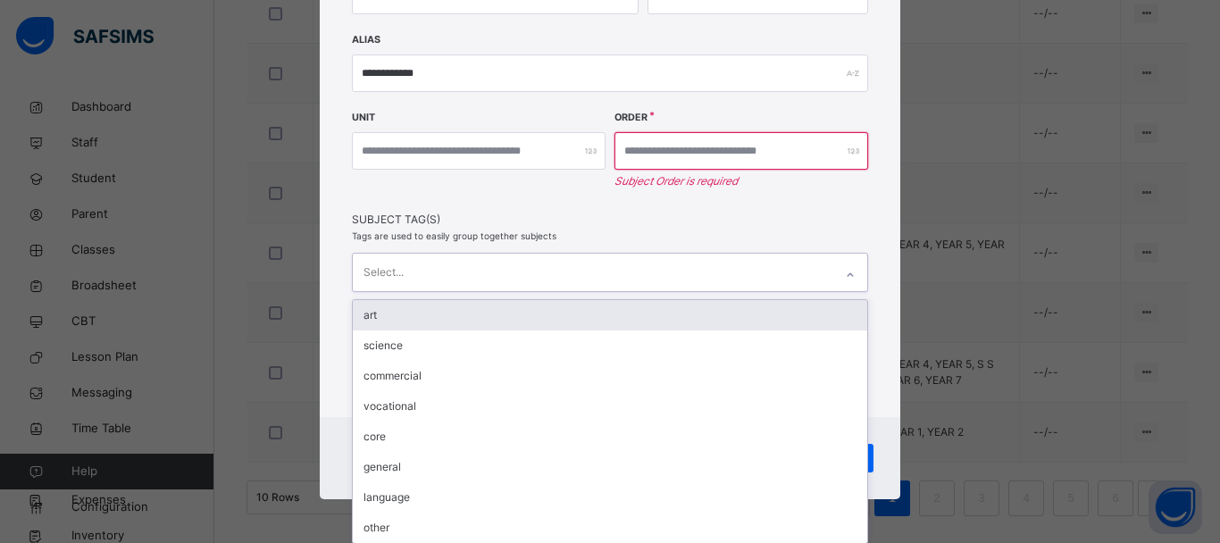
click at [854, 273] on div at bounding box center [850, 275] width 30 height 29
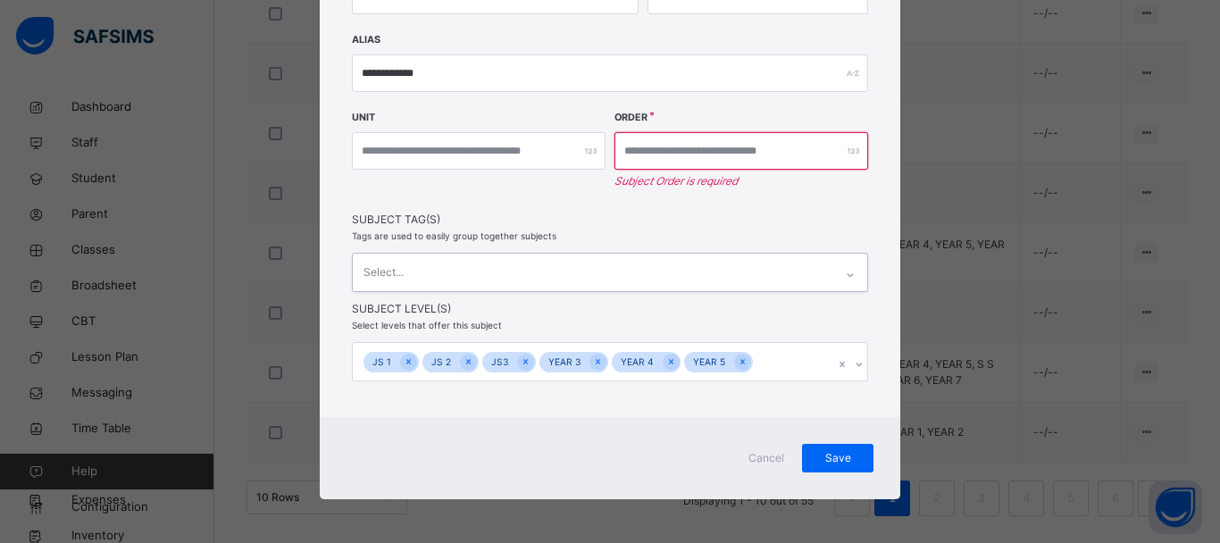
click at [840, 266] on div at bounding box center [850, 275] width 30 height 29
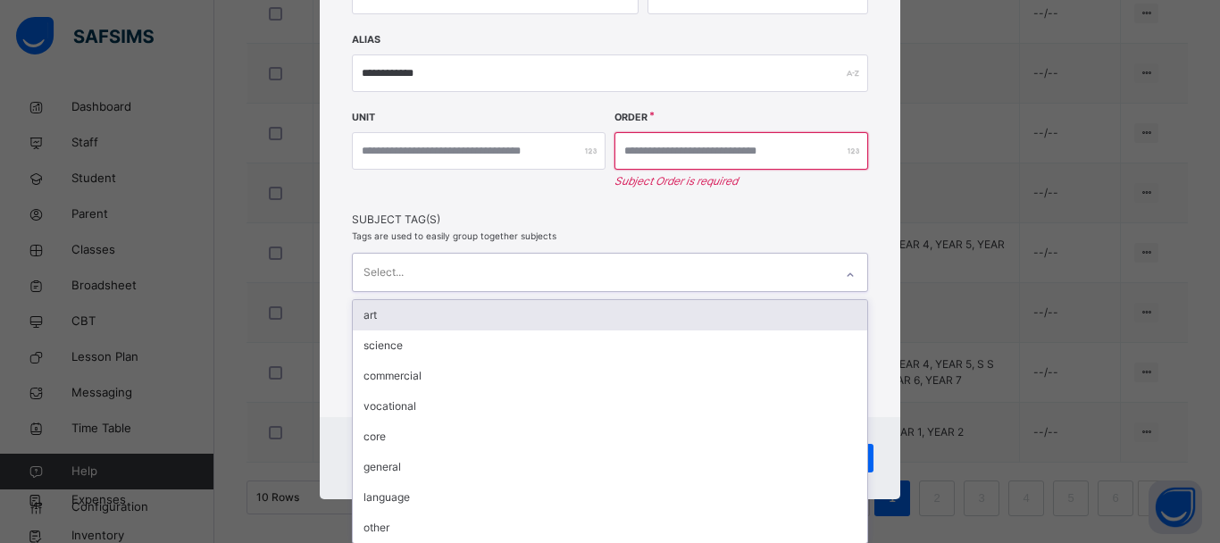
click at [833, 266] on div at bounding box center [850, 273] width 34 height 38
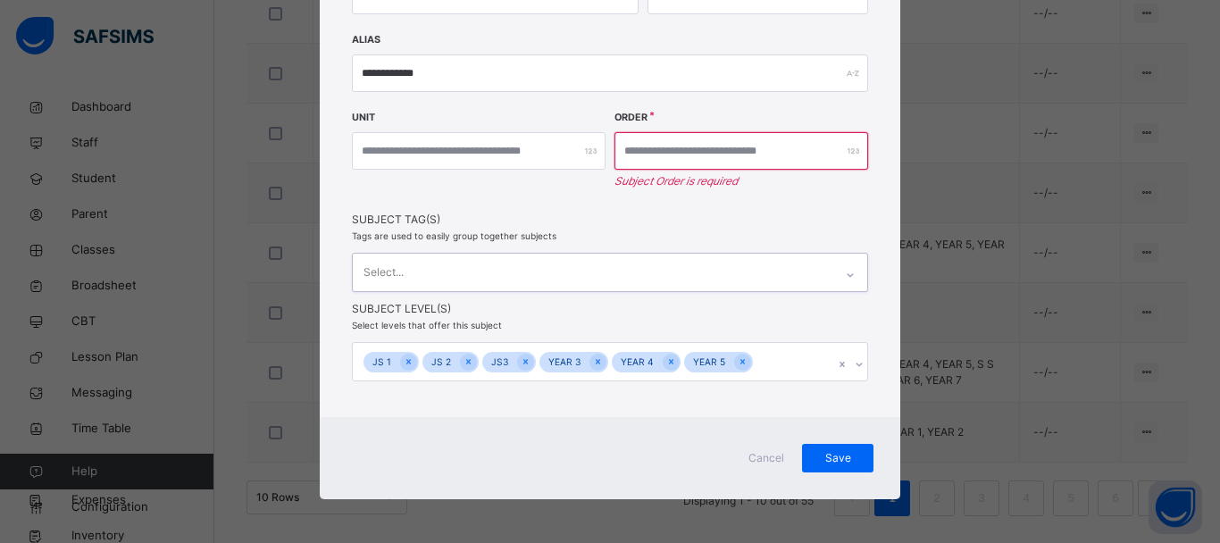
click at [828, 266] on div "Select..." at bounding box center [610, 272] width 516 height 39
click at [782, 142] on input "number" at bounding box center [741, 151] width 254 height 38
drag, startPoint x: 782, startPoint y: 142, endPoint x: 754, endPoint y: 155, distance: 31.6
click at [780, 143] on input "number" at bounding box center [741, 151] width 254 height 38
click at [541, 160] on input "number" at bounding box center [479, 151] width 254 height 38
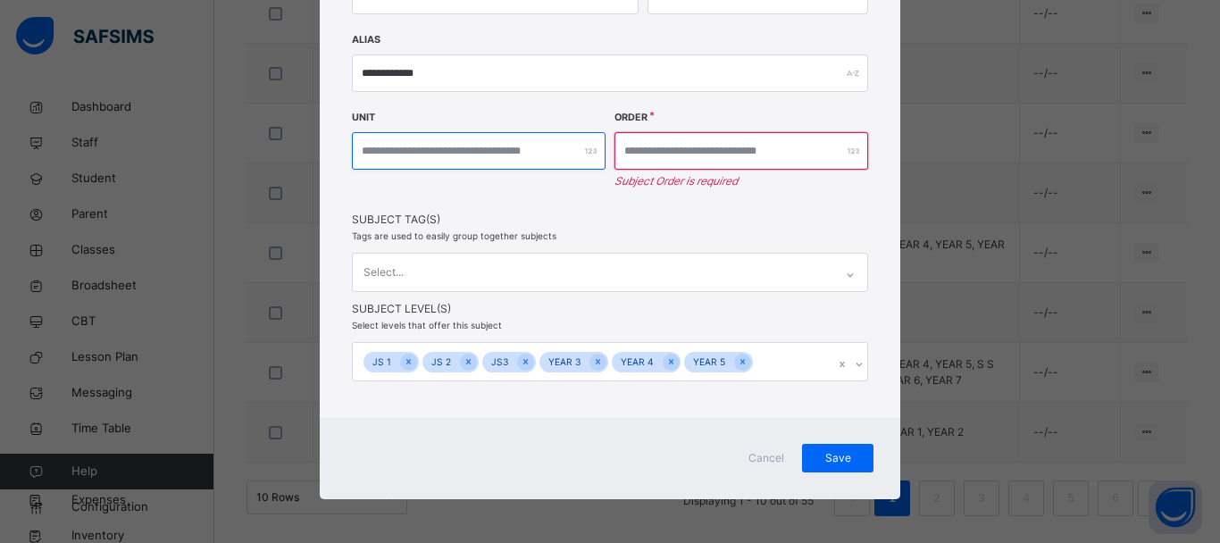
click at [541, 160] on input "number" at bounding box center [479, 151] width 254 height 38
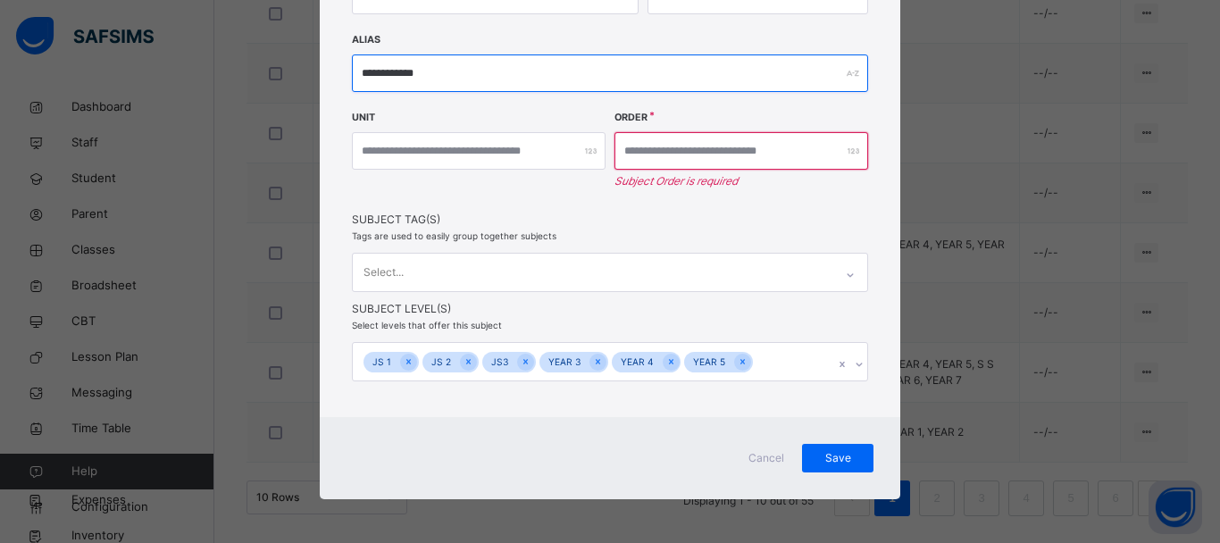
click at [631, 69] on input "**********" at bounding box center [610, 73] width 516 height 38
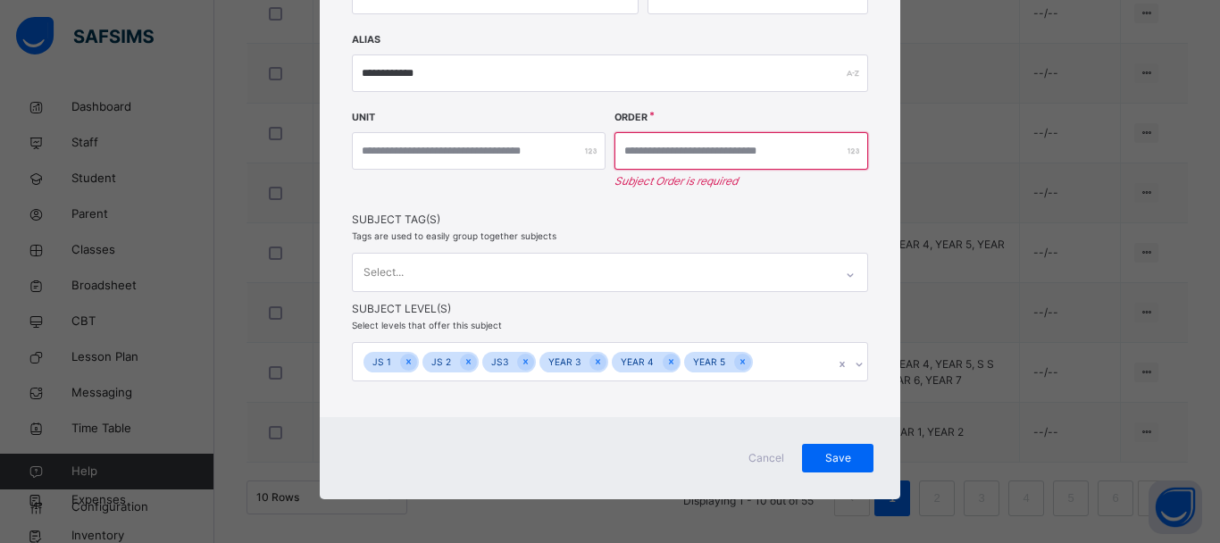
click at [760, 456] on span "Cancel" at bounding box center [766, 458] width 43 height 16
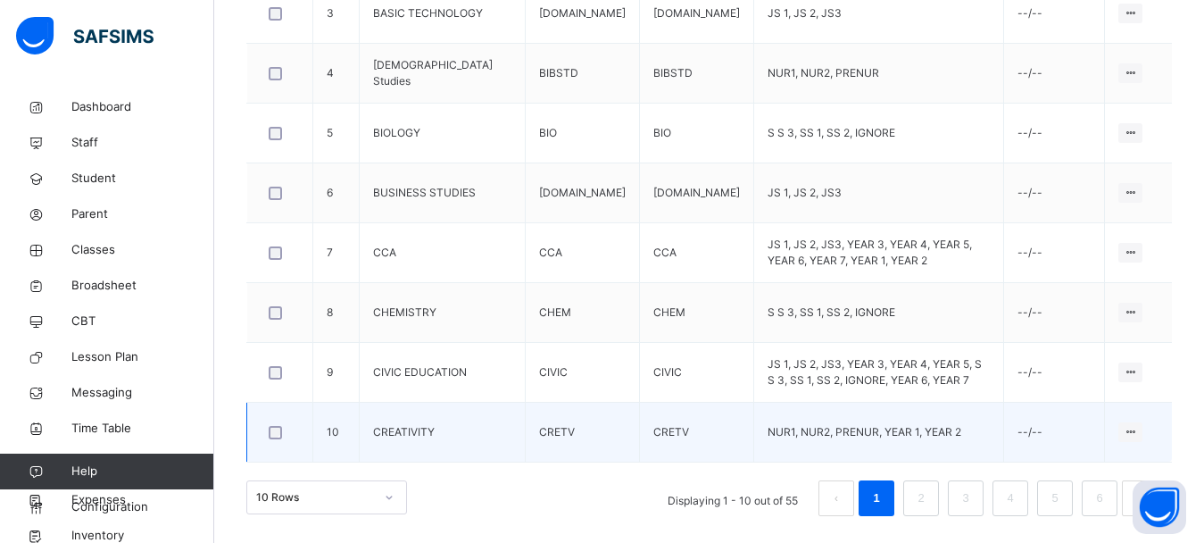
click at [762, 456] on td "NUR1, NUR2, PRENUR, YEAR 1, YEAR 2" at bounding box center [879, 433] width 250 height 60
click at [762, 459] on td "NUR1, NUR2, PRENUR, YEAR 1, YEAR 2" at bounding box center [879, 433] width 250 height 60
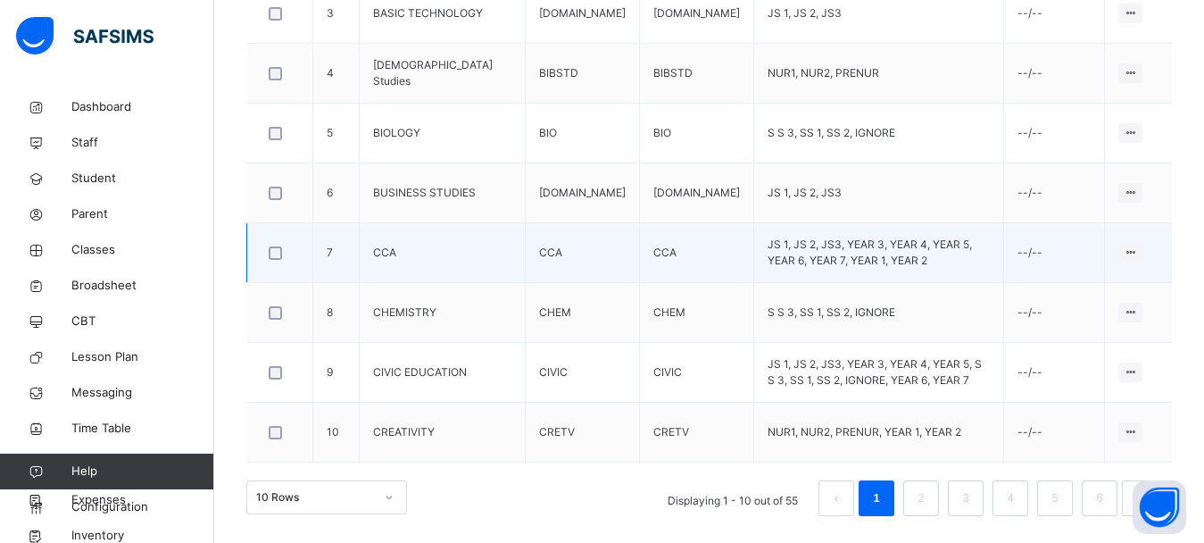
click at [832, 270] on td "JS 1, JS 2, JS3, YEAR 3, YEAR 4, YEAR 5, YEAR 6, YEAR 7, YEAR 1, YEAR 2" at bounding box center [879, 253] width 250 height 60
click at [836, 270] on td "JS 1, JS 2, JS3, YEAR 3, YEAR 4, YEAR 5, YEAR 6, YEAR 7, YEAR 1, YEAR 2" at bounding box center [879, 253] width 250 height 60
click at [838, 269] on td "JS 1, JS 2, JS3, YEAR 3, YEAR 4, YEAR 5, YEAR 6, YEAR 7, YEAR 1, YEAR 2" at bounding box center [879, 253] width 250 height 60
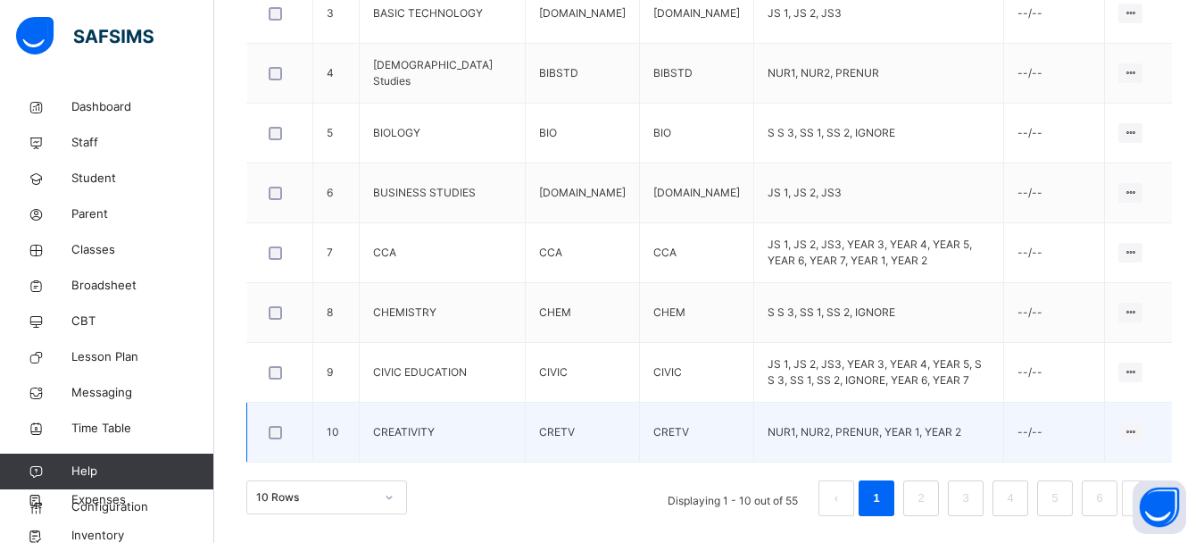
click at [828, 454] on td "NUR1, NUR2, PRENUR, YEAR 1, YEAR 2" at bounding box center [879, 433] width 250 height 60
click at [827, 454] on td "NUR1, NUR2, PRENUR, YEAR 1, YEAR 2" at bounding box center [879, 433] width 250 height 60
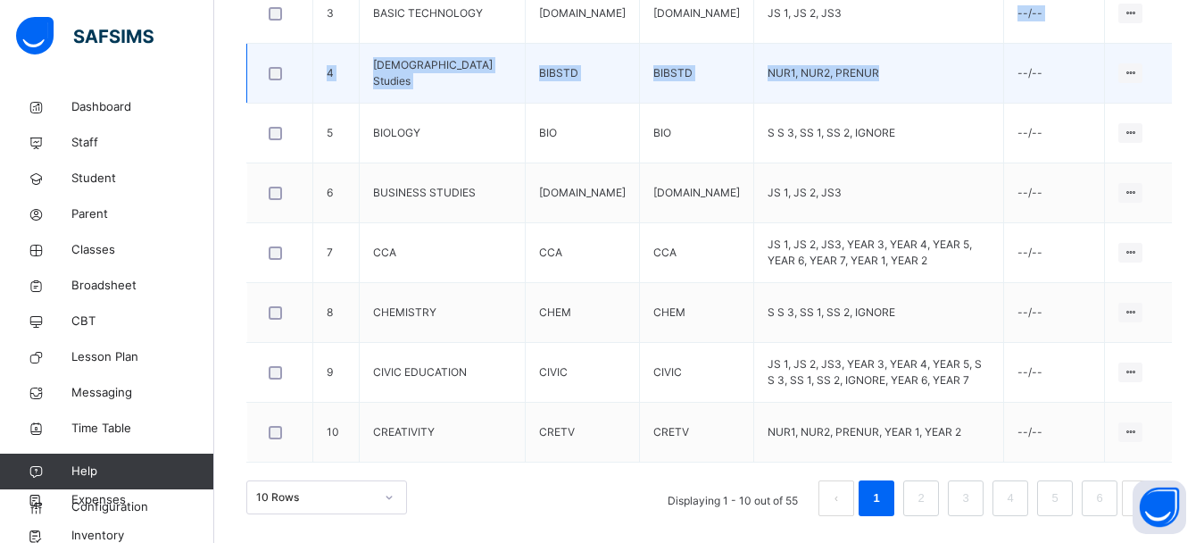
drag, startPoint x: 862, startPoint y: 40, endPoint x: 907, endPoint y: 59, distance: 49.2
click at [907, 59] on tbody "1 AGRICULTURAL SCIENCE AGRIC AGRIC JS 1, JS 2, JS3 science Edit Subject Assign …" at bounding box center [710, 163] width 926 height 598
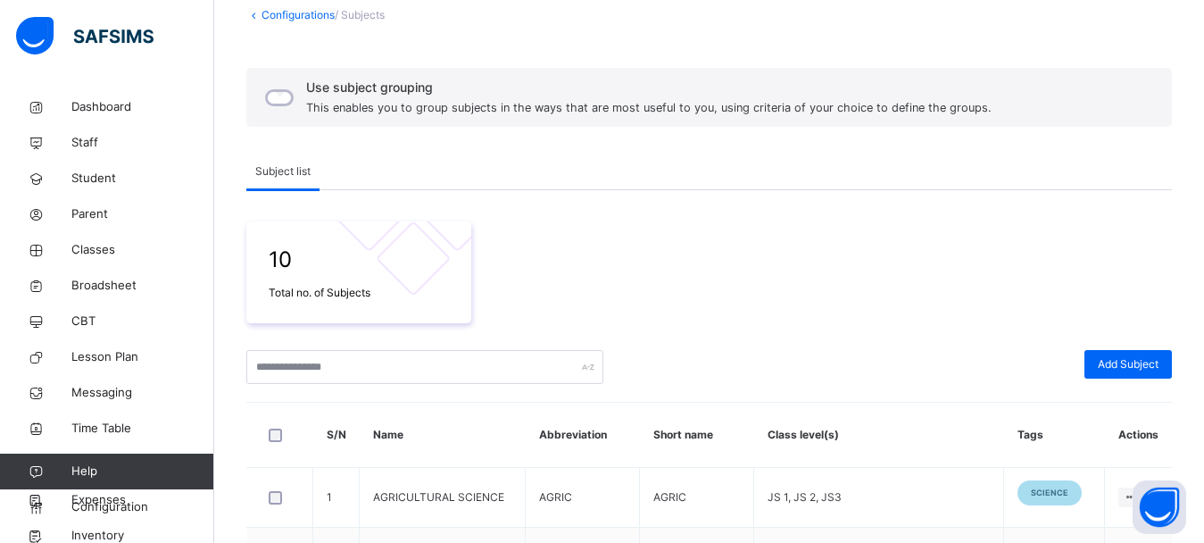
scroll to position [85, 0]
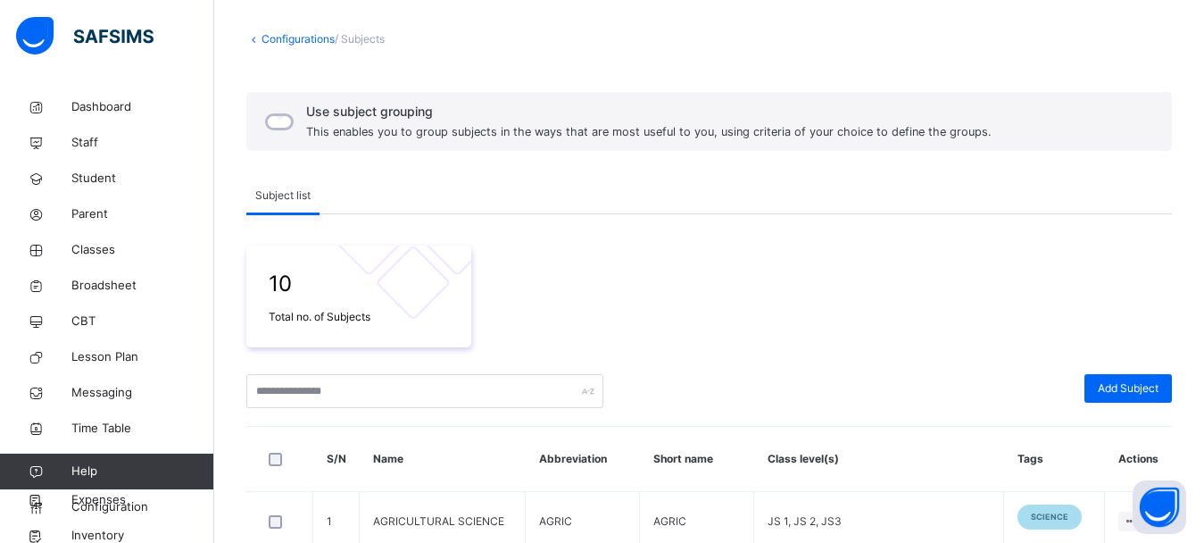
click at [907, 114] on div "Use subject grouping This enables you to group subjects in the ways that are mo…" at bounding box center [709, 121] width 926 height 59
click at [907, 119] on div "Use subject grouping This enables you to group subjects in the ways that are mo…" at bounding box center [709, 121] width 926 height 59
click at [805, 89] on span at bounding box center [709, 78] width 926 height 27
click at [805, 88] on span at bounding box center [709, 78] width 926 height 27
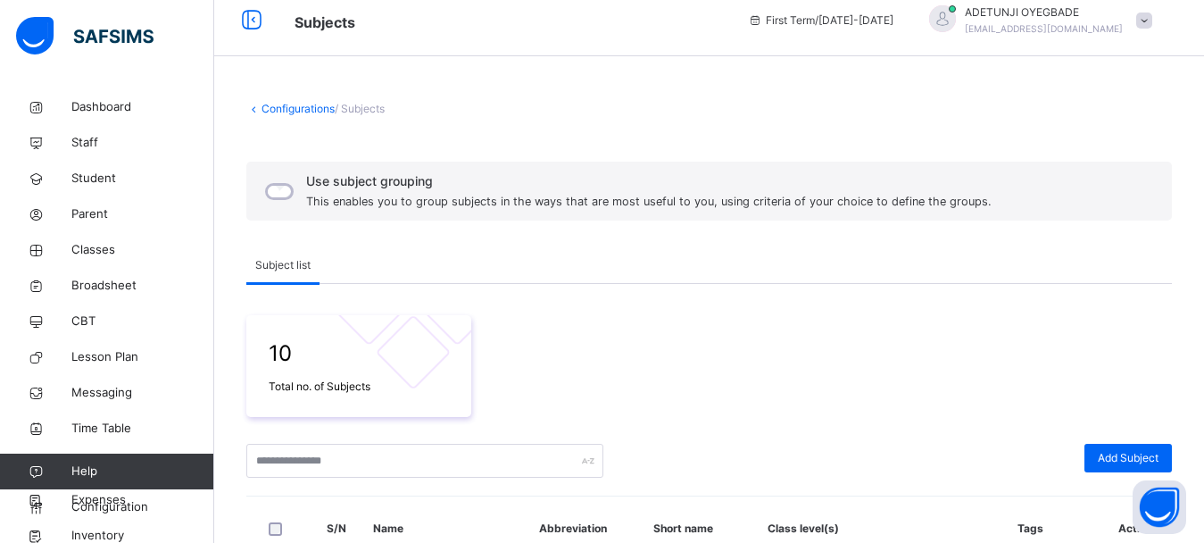
scroll to position [0, 0]
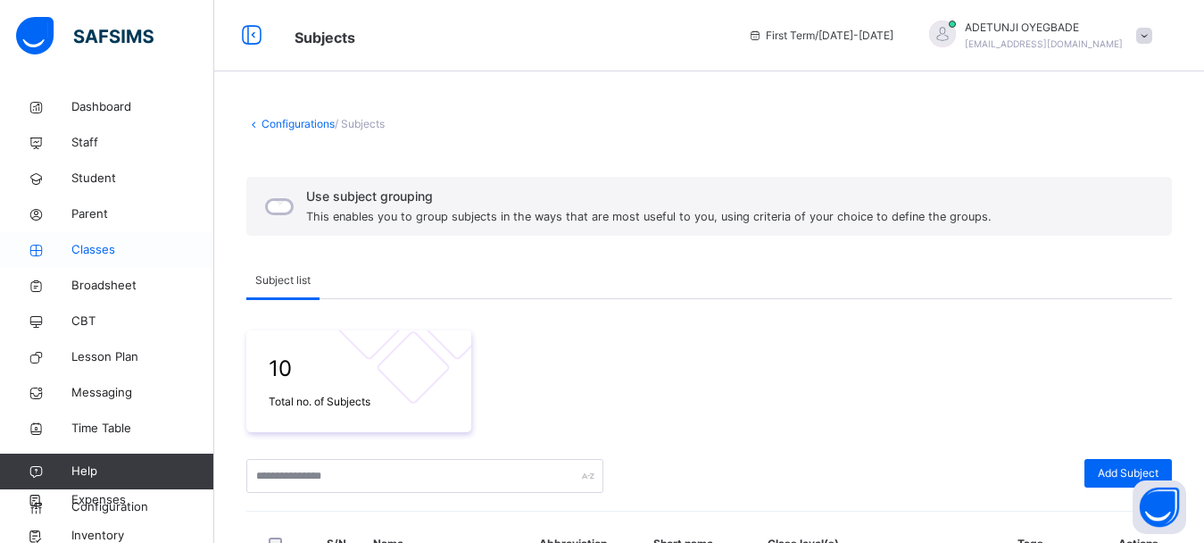
click at [133, 250] on span "Classes" at bounding box center [142, 250] width 143 height 18
click at [133, 249] on span "Classes" at bounding box center [142, 250] width 143 height 18
click at [116, 254] on span "Classes" at bounding box center [142, 250] width 143 height 18
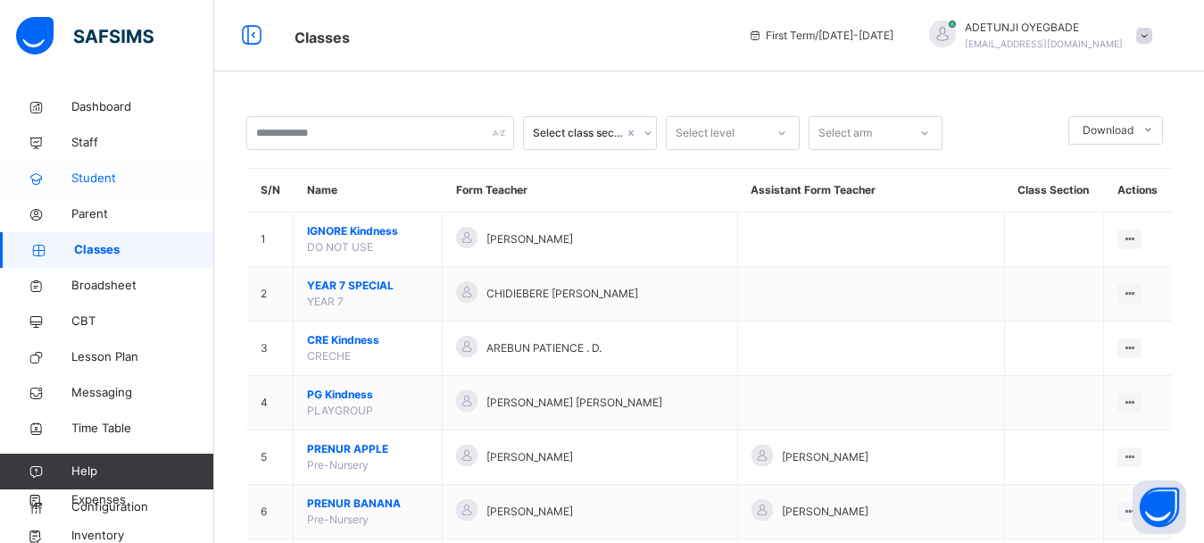
click at [147, 181] on span "Student" at bounding box center [142, 179] width 143 height 18
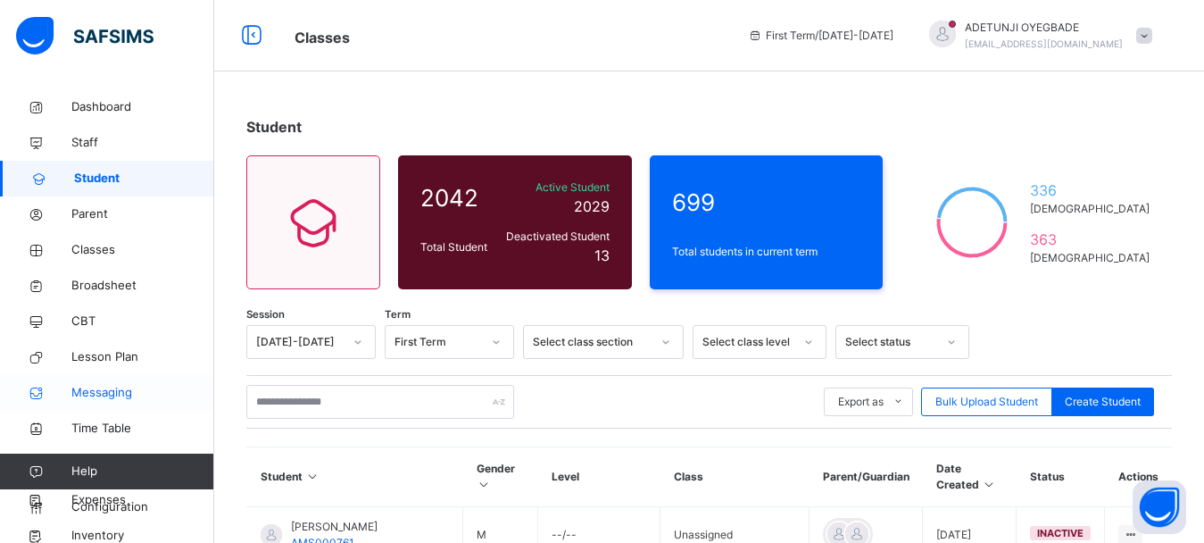
click at [138, 401] on span "Messaging" at bounding box center [142, 393] width 143 height 18
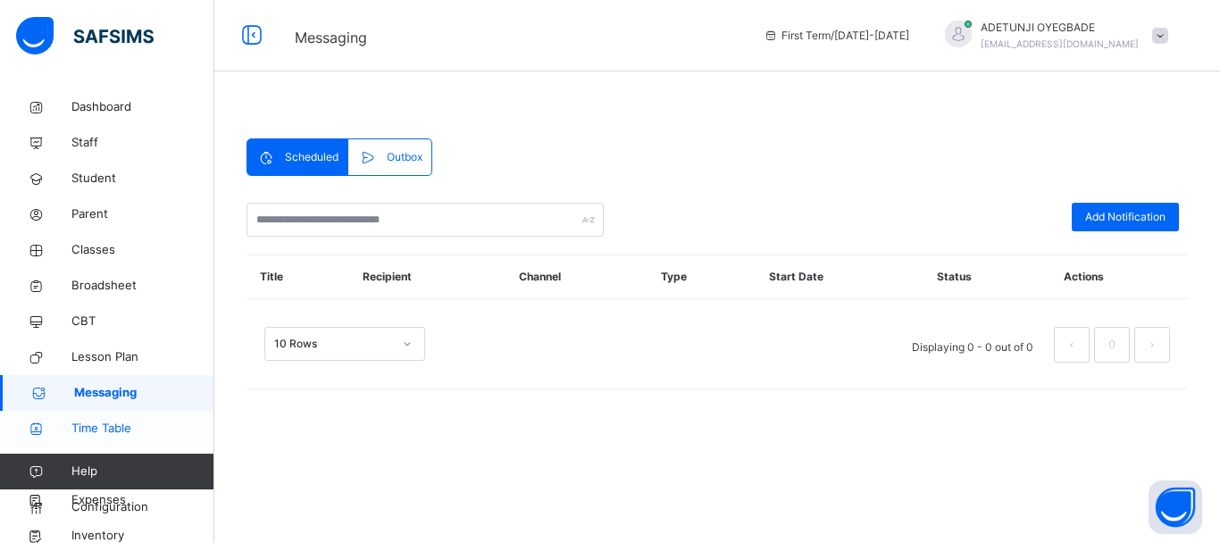
click at [136, 426] on span "Time Table" at bounding box center [142, 429] width 143 height 18
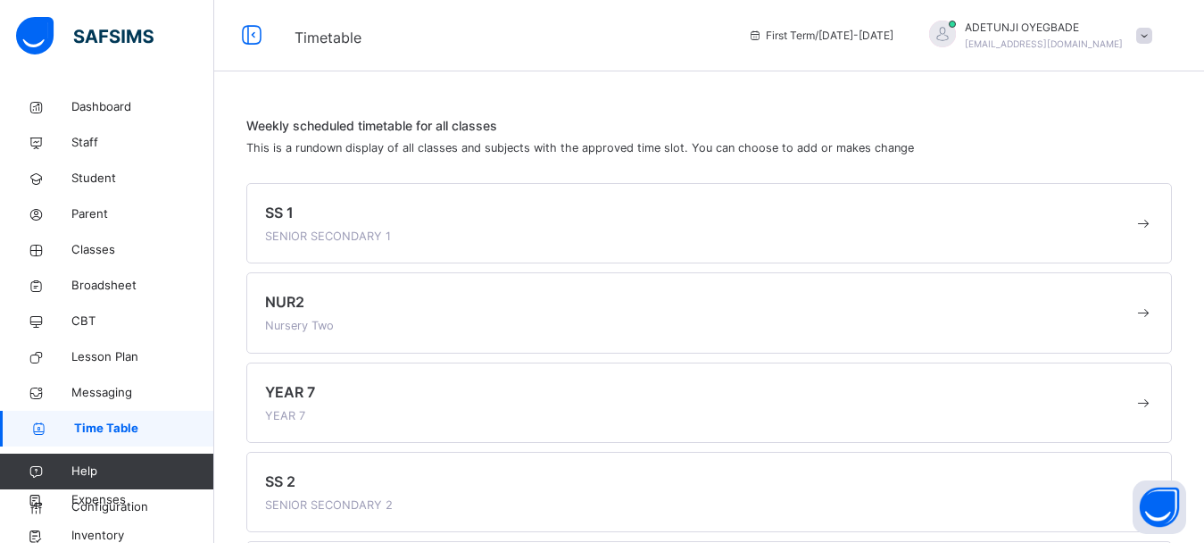
click at [319, 251] on div "SS 1 SENIOR SECONDARY 1" at bounding box center [709, 223] width 926 height 80
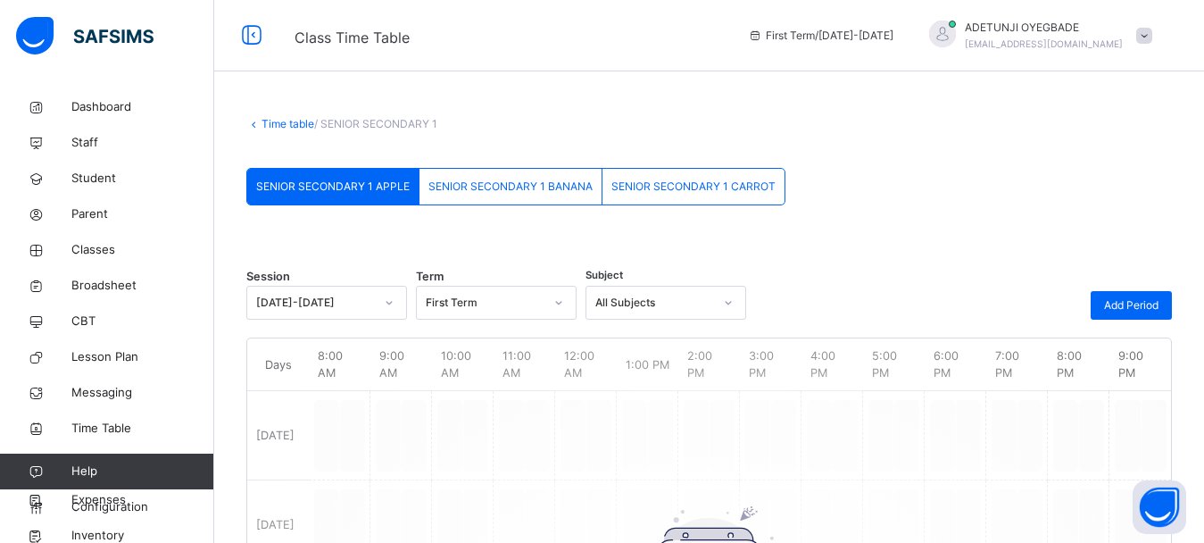
click at [481, 183] on span "SENIOR SECONDARY 1 BANANA" at bounding box center [511, 187] width 164 height 16
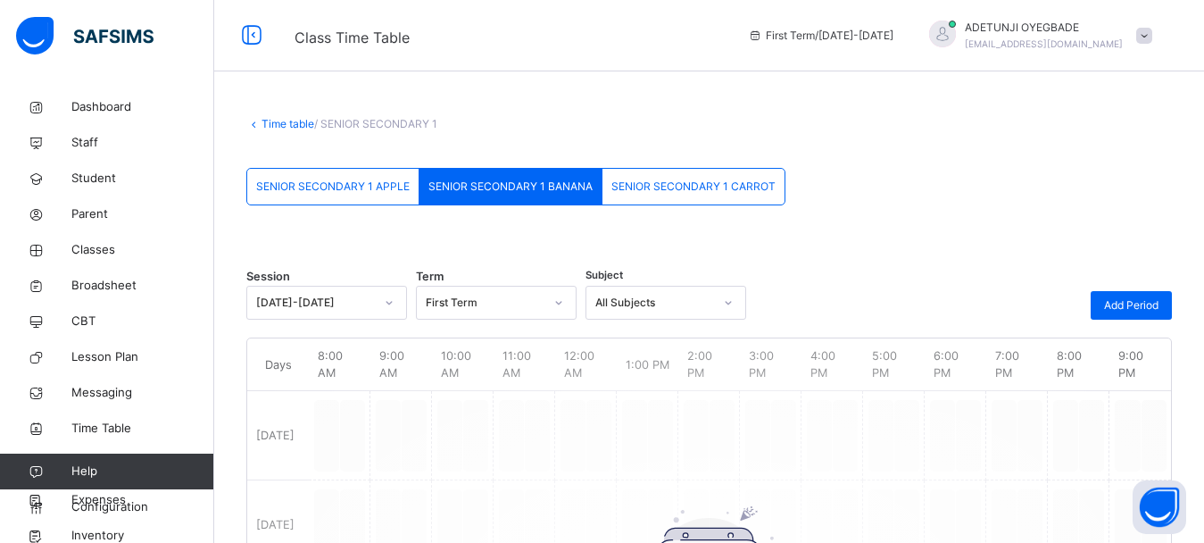
click at [645, 188] on span "SENIOR SECONDARY 1 CARROT" at bounding box center [694, 187] width 164 height 16
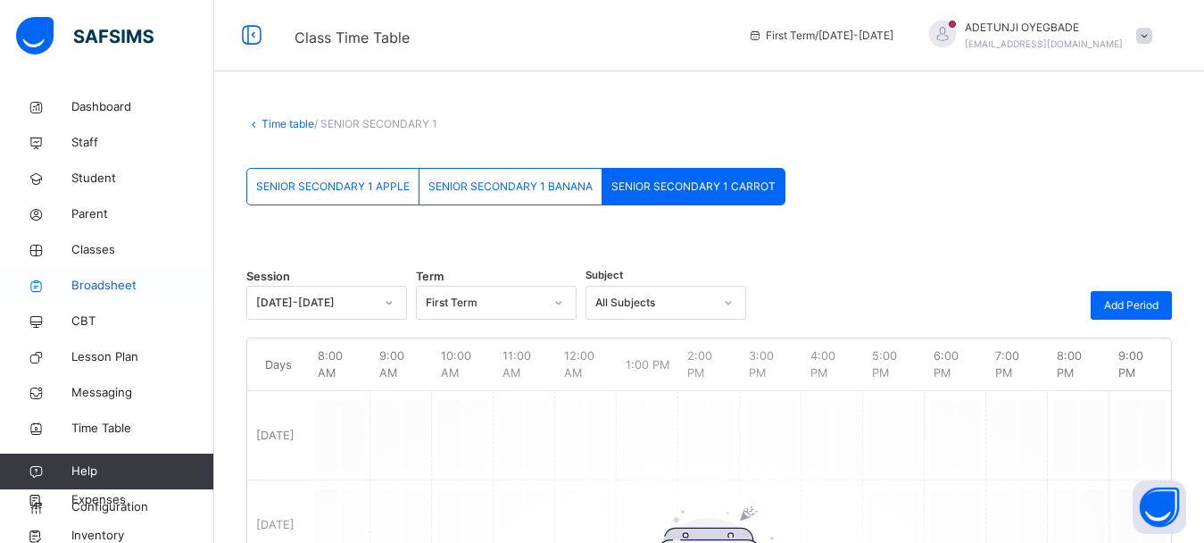
click at [120, 285] on span "Broadsheet" at bounding box center [142, 286] width 143 height 18
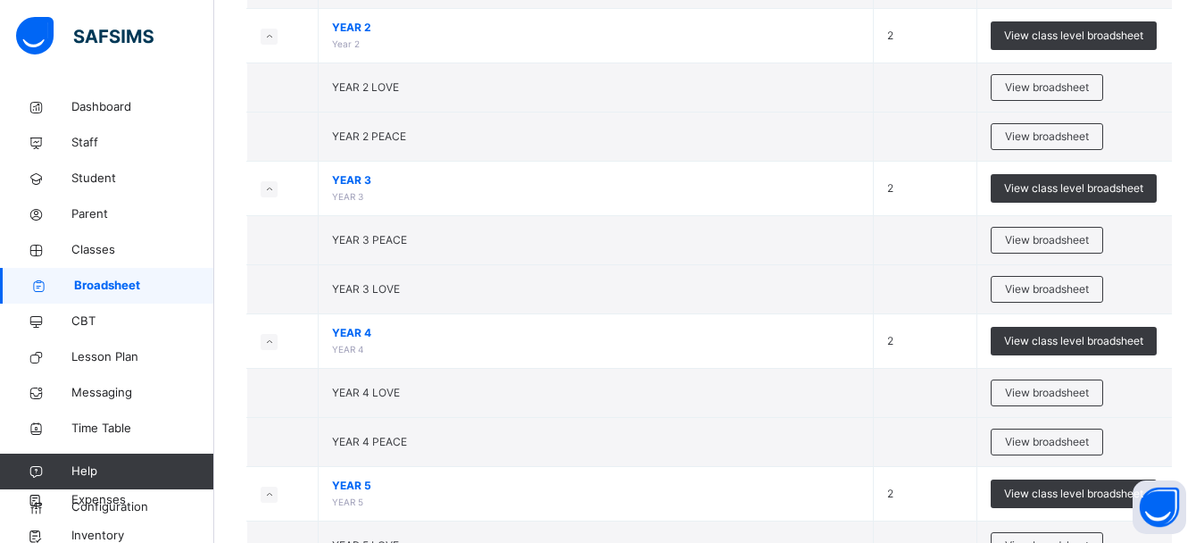
scroll to position [1900, 0]
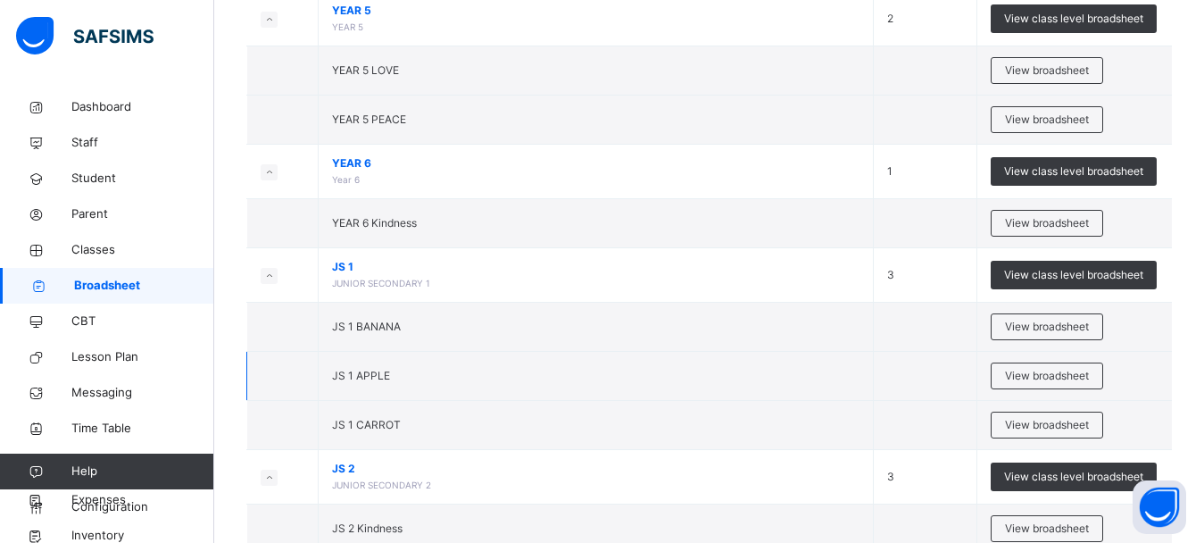
click at [426, 379] on td "JS 1 APPLE" at bounding box center [596, 376] width 555 height 49
click at [907, 327] on span "View broadsheet" at bounding box center [1047, 327] width 84 height 16
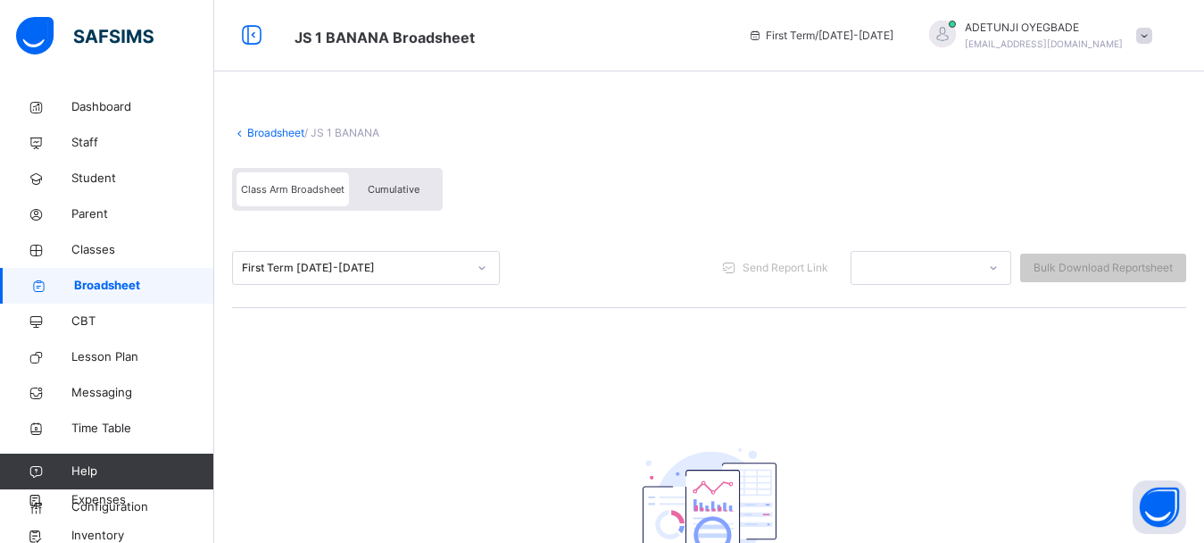
click at [428, 188] on div "Cumulative" at bounding box center [393, 189] width 89 height 34
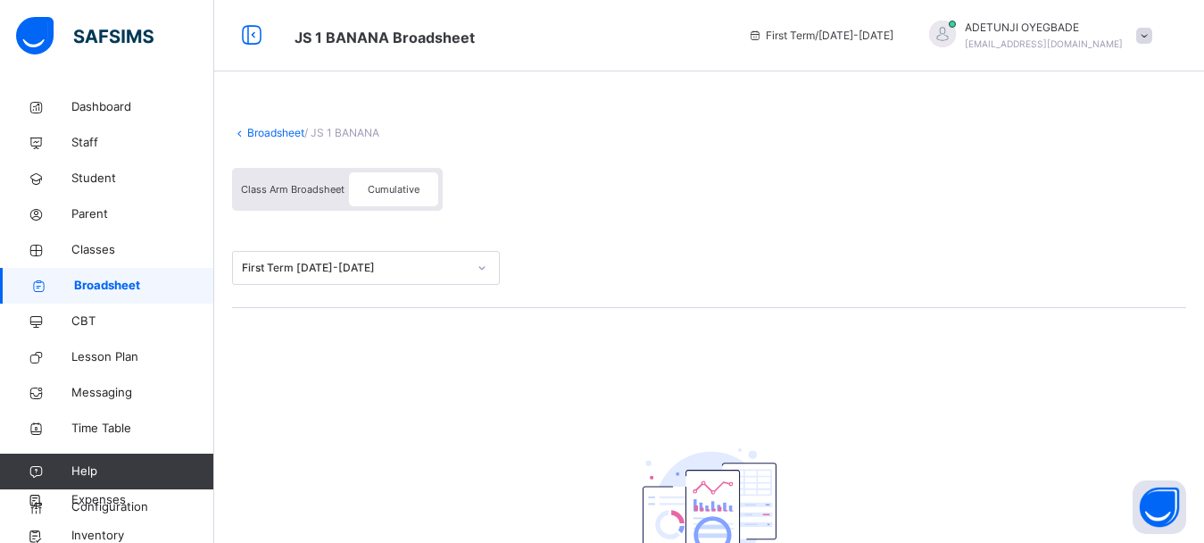
click at [487, 270] on icon at bounding box center [482, 268] width 11 height 18
click at [484, 275] on div at bounding box center [482, 268] width 30 height 29
click at [273, 129] on link "Broadsheet" at bounding box center [275, 132] width 57 height 13
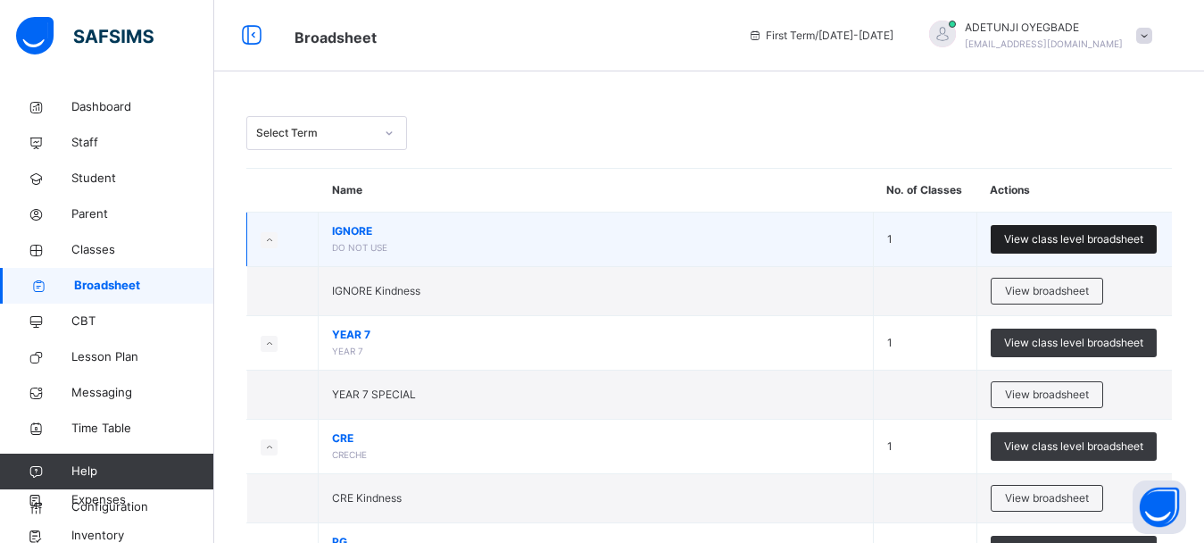
click at [907, 244] on span "View class level broadsheet" at bounding box center [1073, 239] width 139 height 16
